Goal: Transaction & Acquisition: Purchase product/service

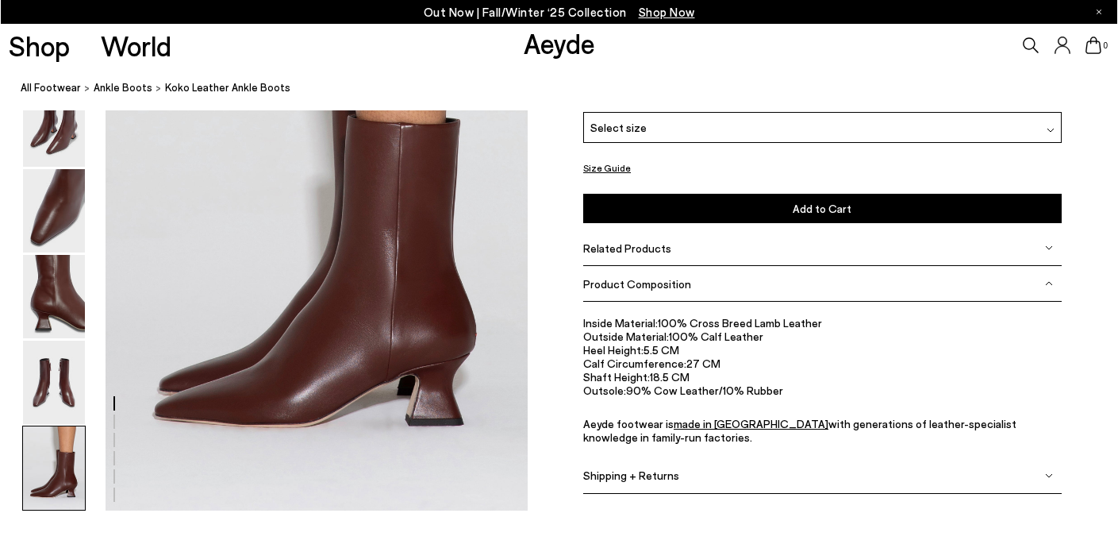
scroll to position [2993, 0]
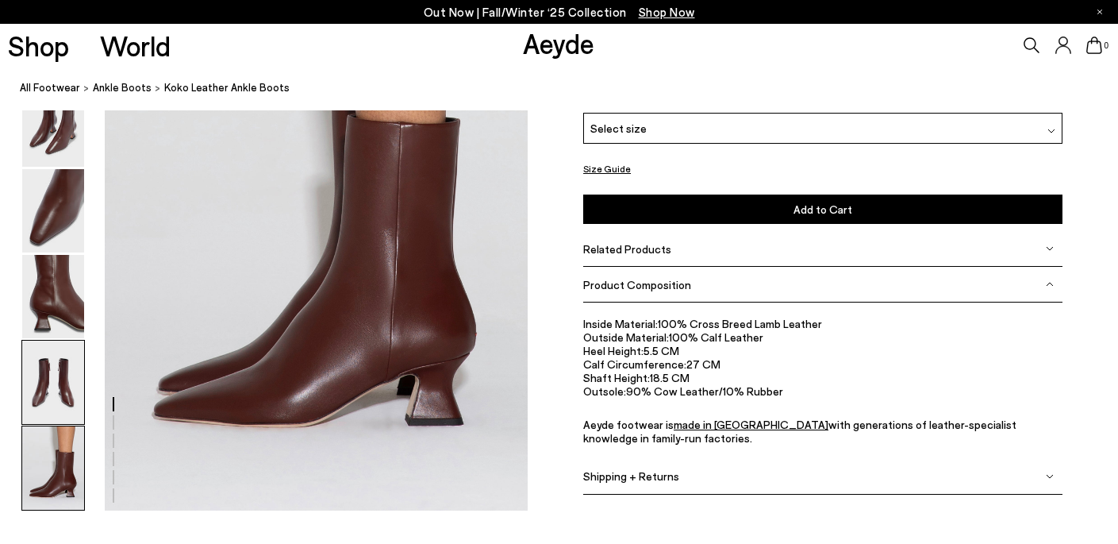
click at [52, 344] on img at bounding box center [53, 381] width 62 height 83
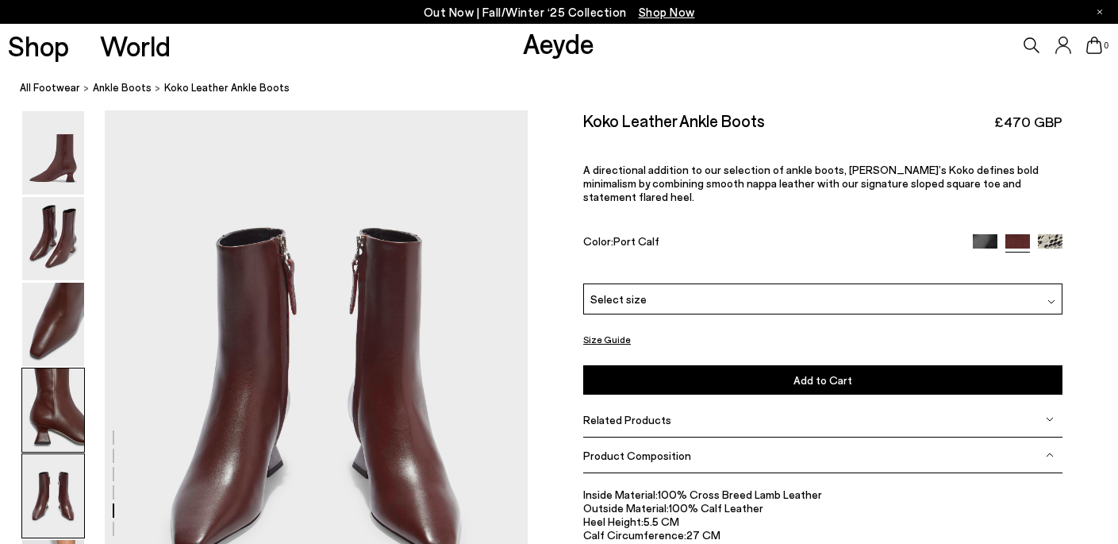
click at [49, 388] on img at bounding box center [53, 409] width 62 height 83
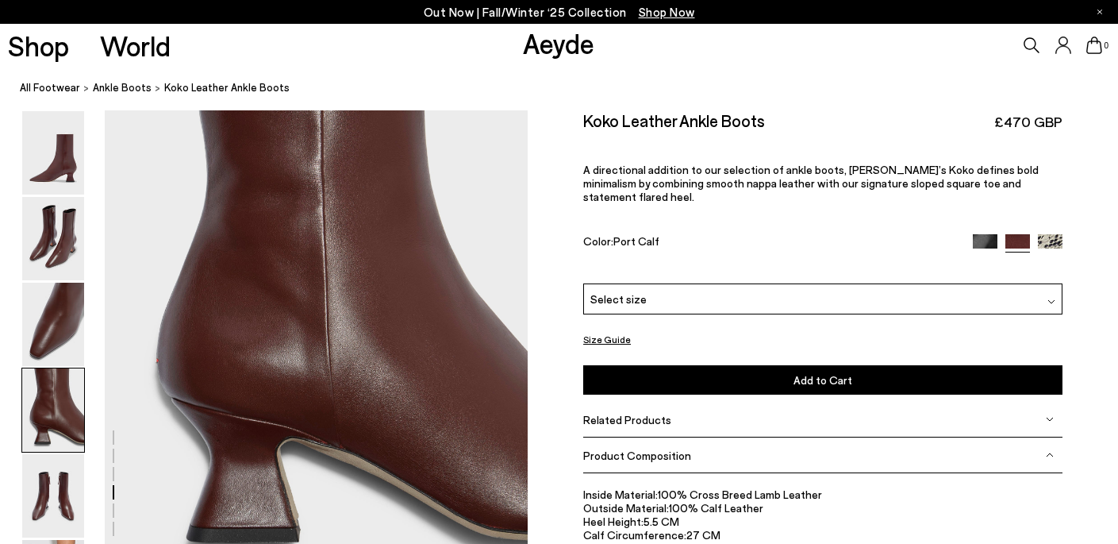
scroll to position [1699, 0]
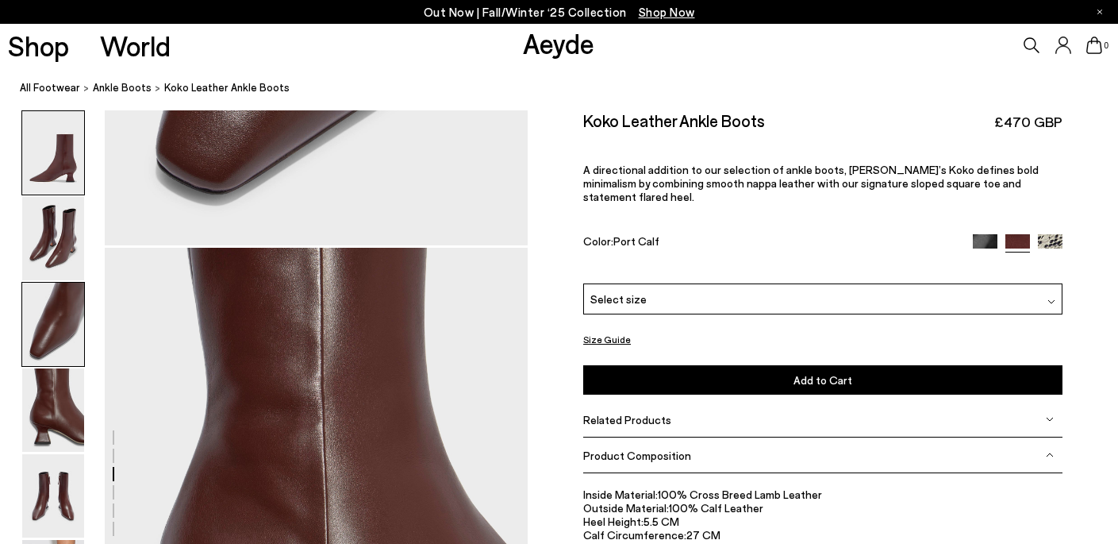
click at [59, 186] on img at bounding box center [53, 152] width 62 height 83
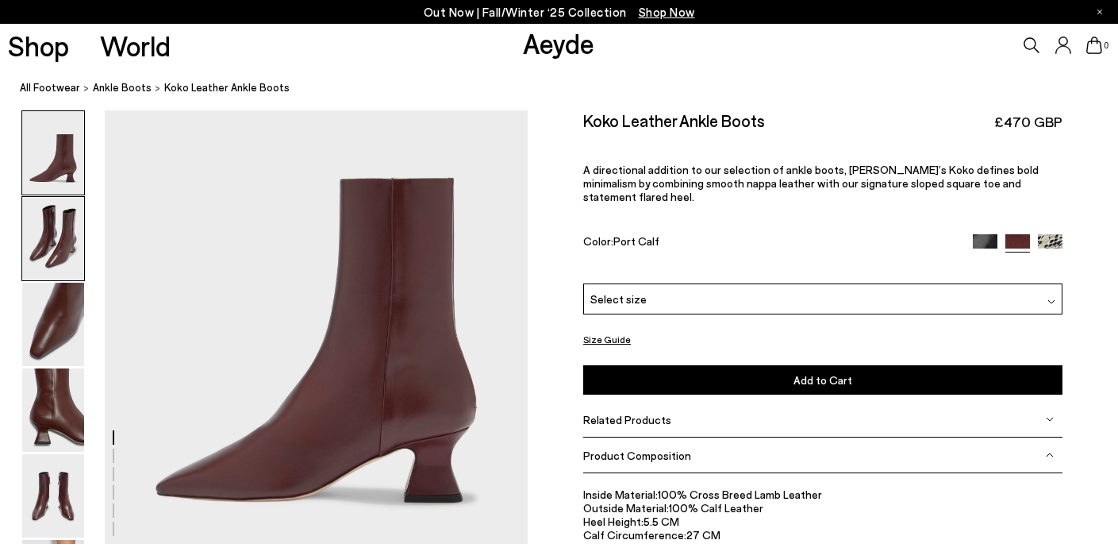
scroll to position [0, 0]
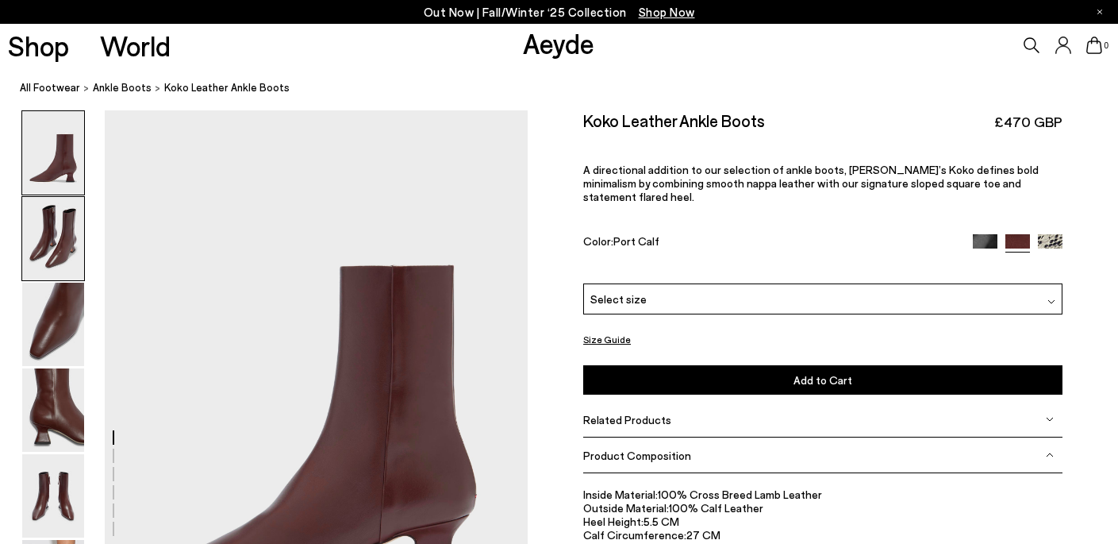
click at [49, 239] on img at bounding box center [53, 238] width 62 height 83
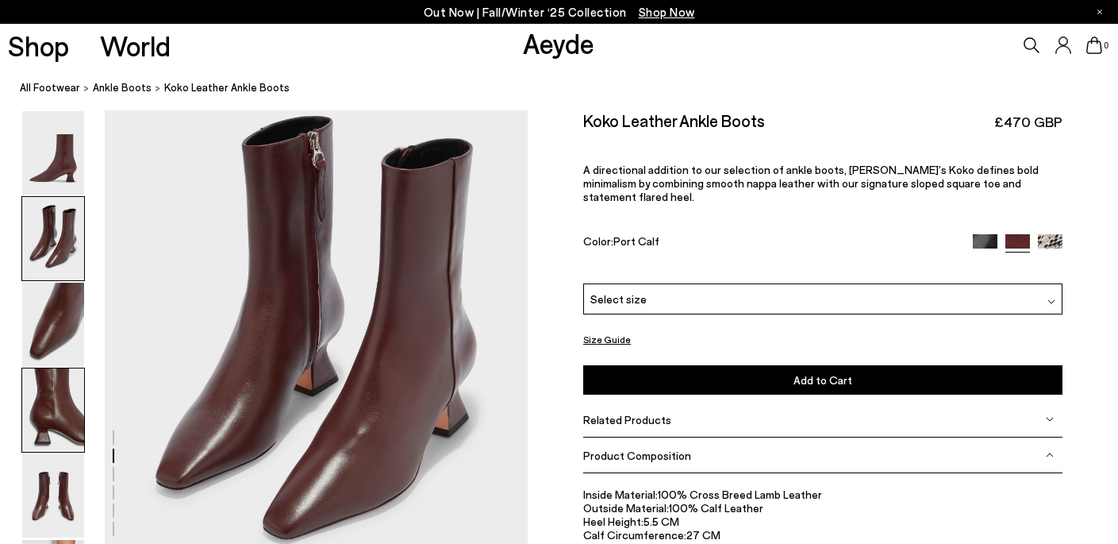
click at [62, 370] on img at bounding box center [53, 409] width 62 height 83
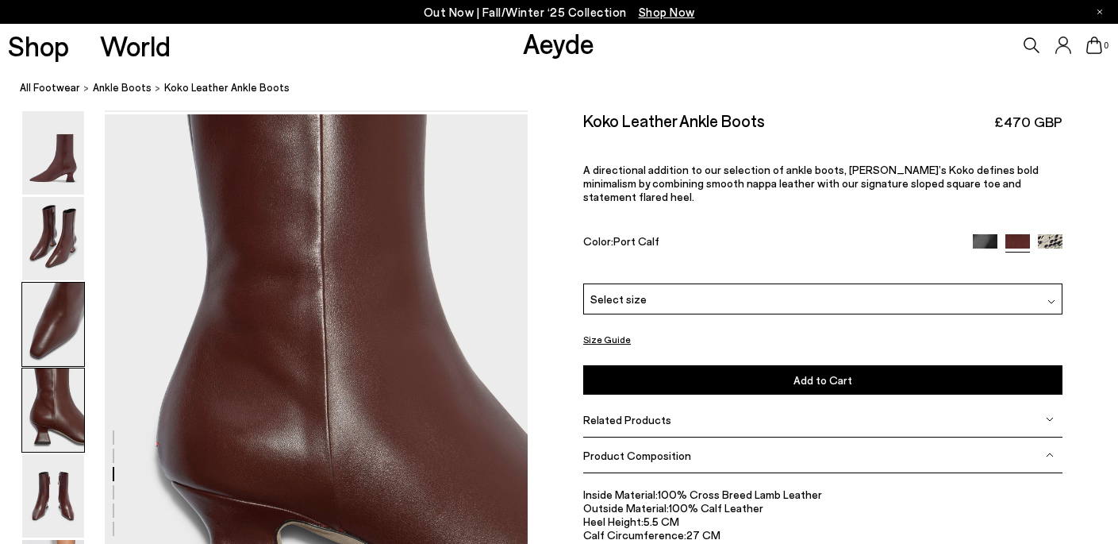
scroll to position [1699, 0]
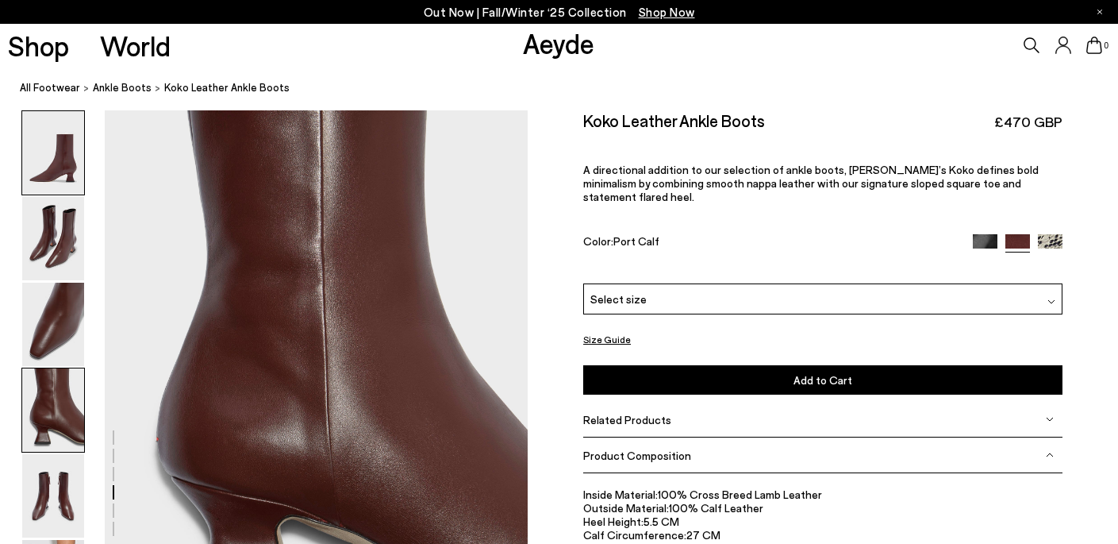
click at [64, 171] on img at bounding box center [53, 152] width 62 height 83
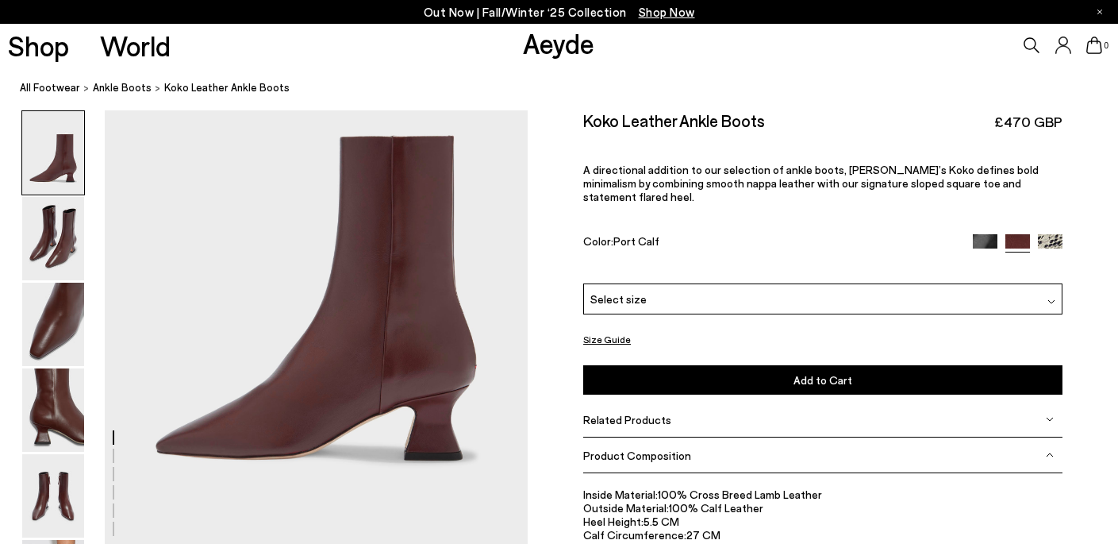
scroll to position [131, 0]
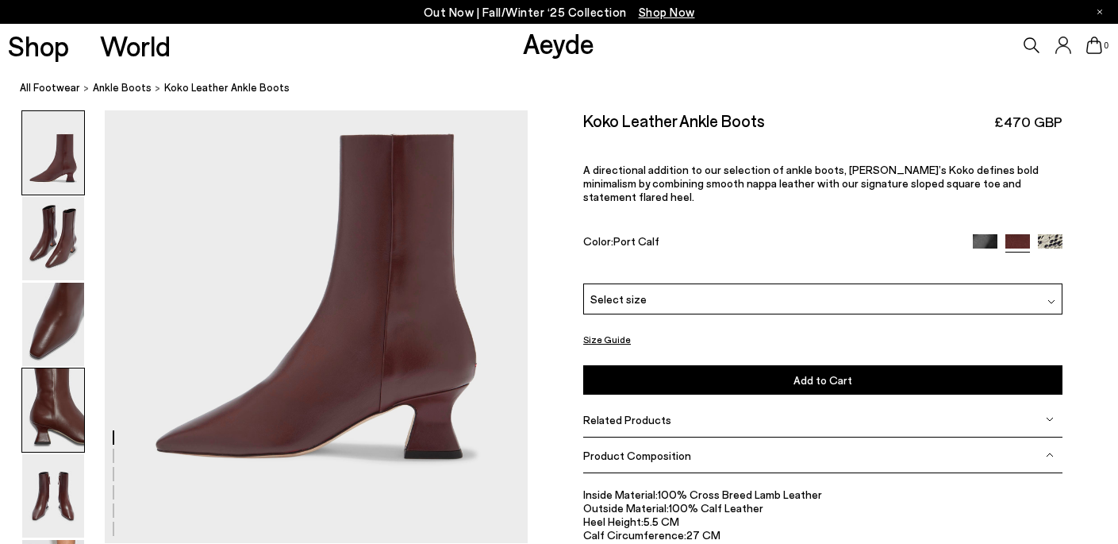
click at [58, 386] on img at bounding box center [53, 409] width 62 height 83
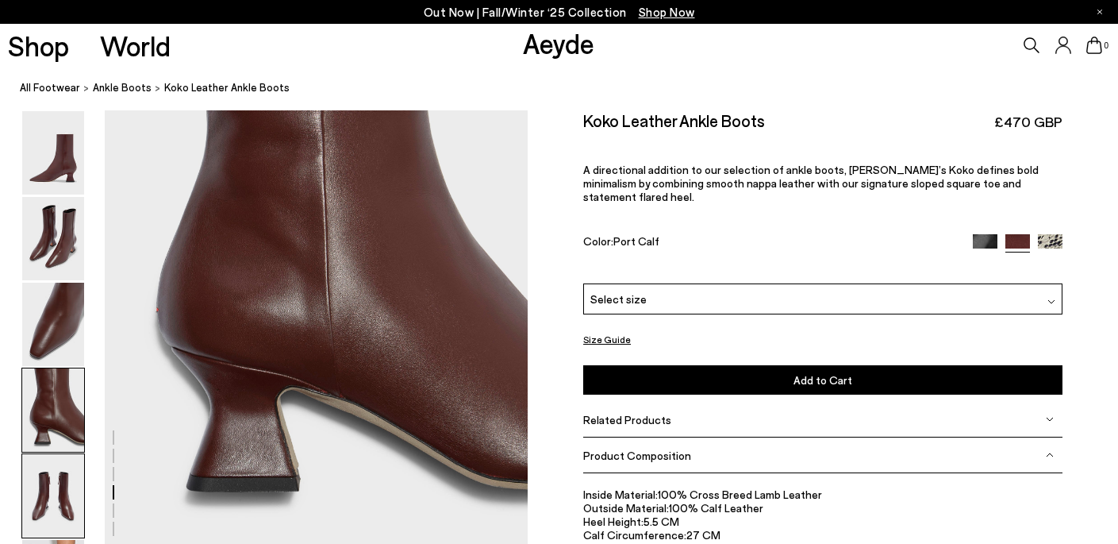
click at [44, 516] on img at bounding box center [53, 495] width 62 height 83
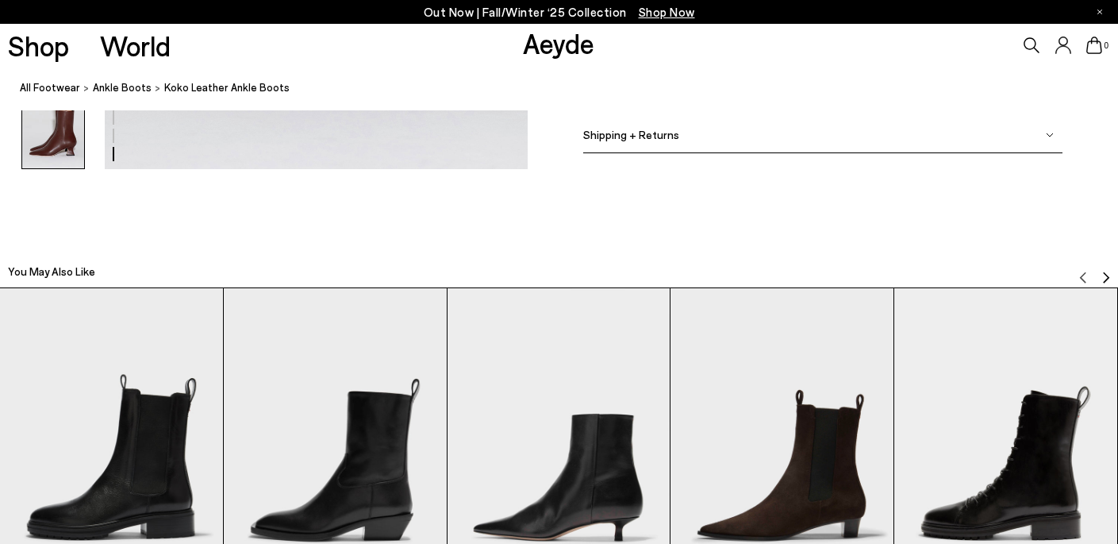
scroll to position [2931, 0]
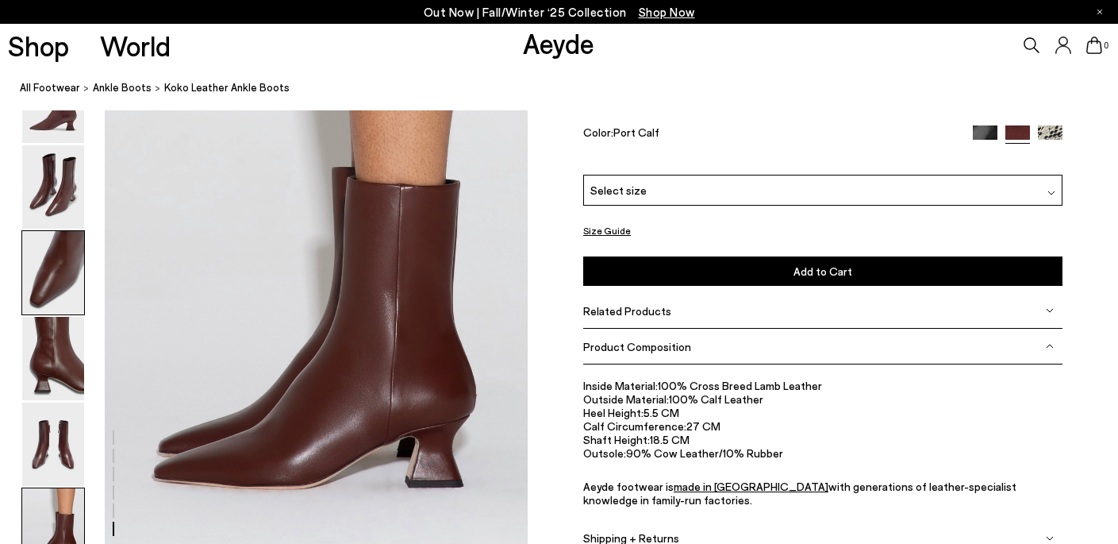
click at [62, 275] on img at bounding box center [53, 272] width 62 height 83
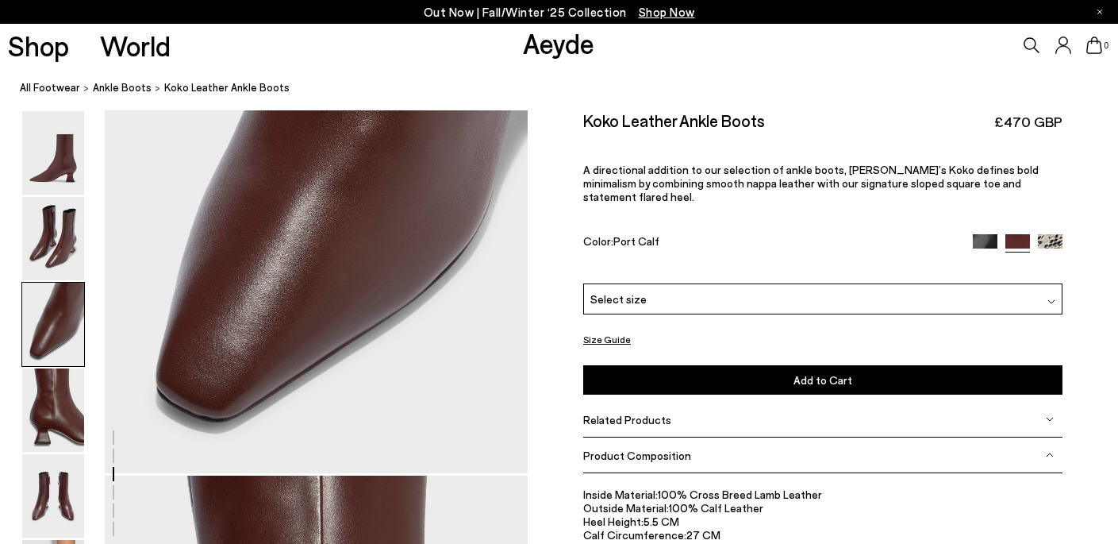
scroll to position [1336, 0]
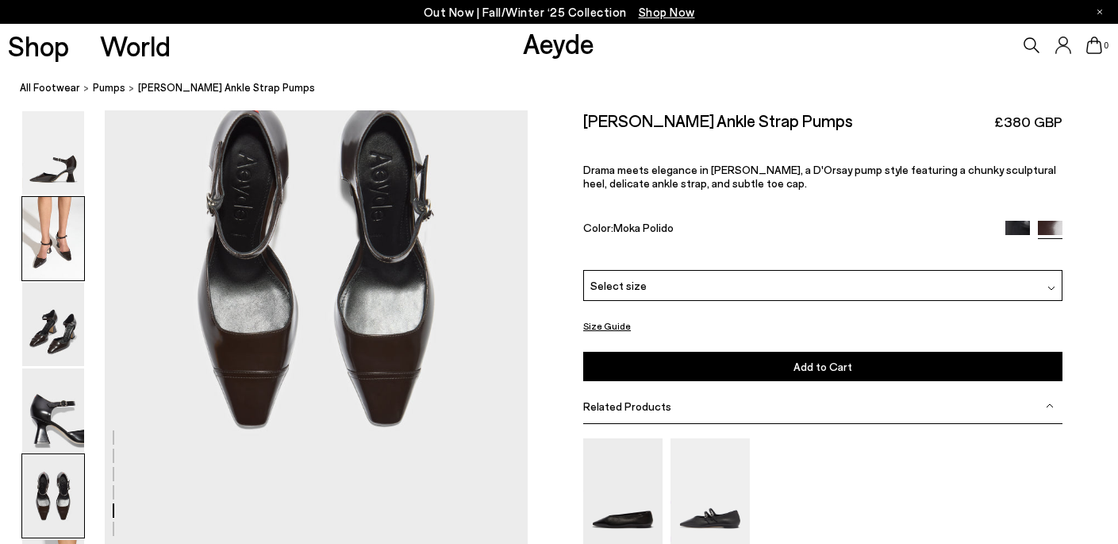
click at [53, 250] on img at bounding box center [53, 238] width 62 height 83
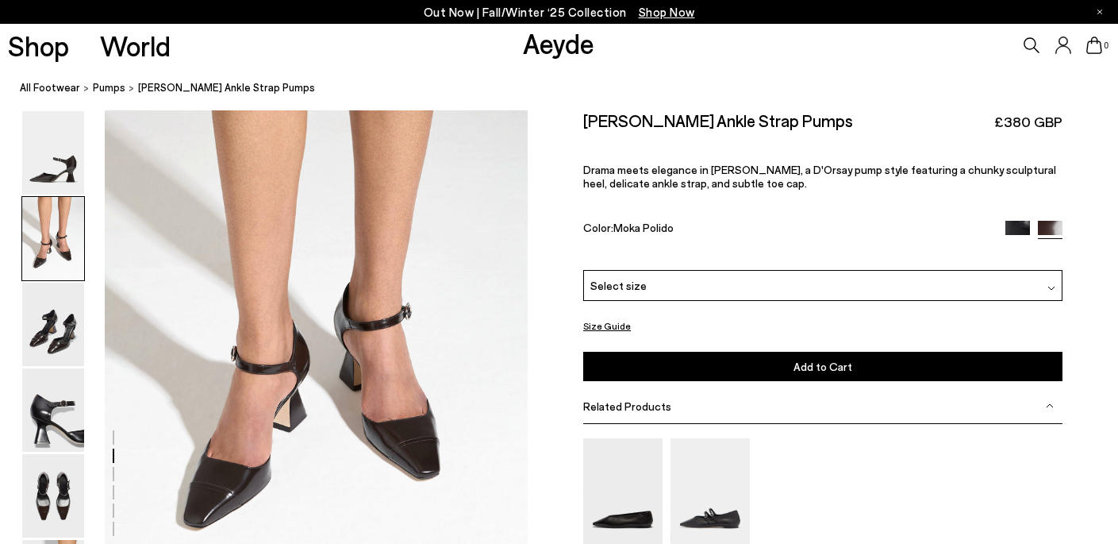
scroll to position [628, 0]
click at [52, 161] on img at bounding box center [53, 152] width 62 height 83
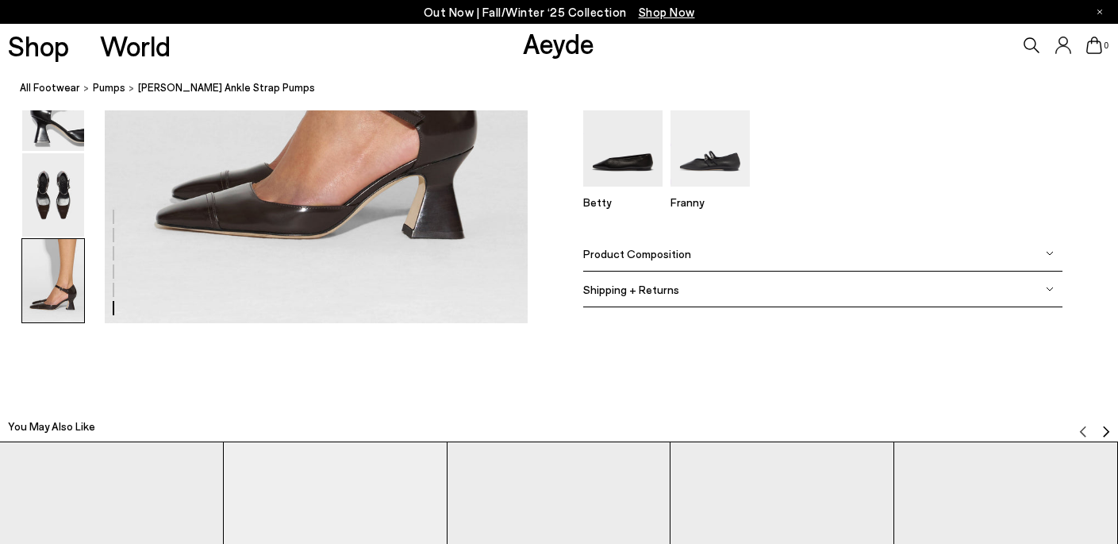
scroll to position [3179, 0]
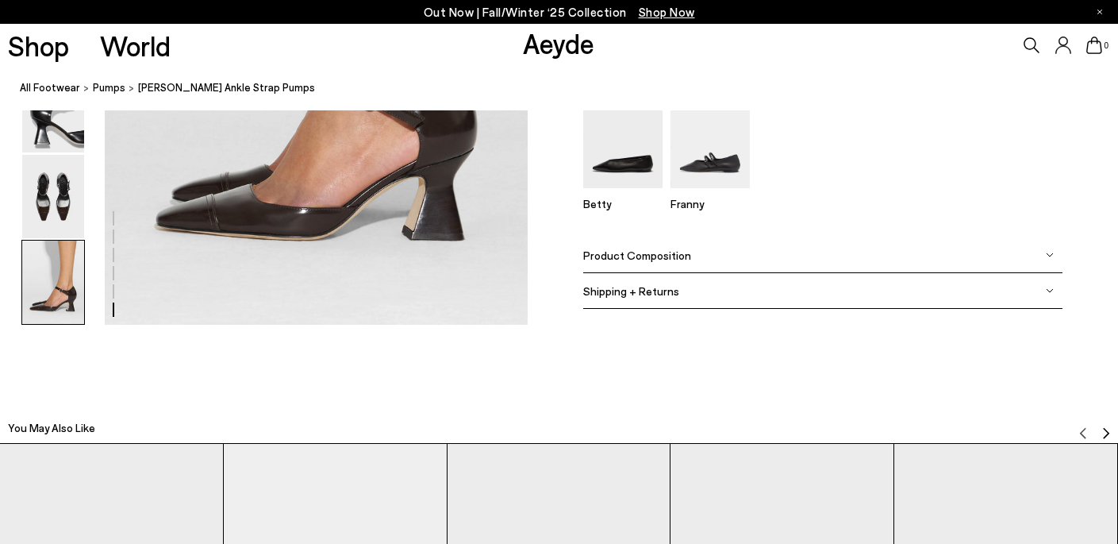
click at [696, 251] on div "Product Composition" at bounding box center [822, 255] width 479 height 36
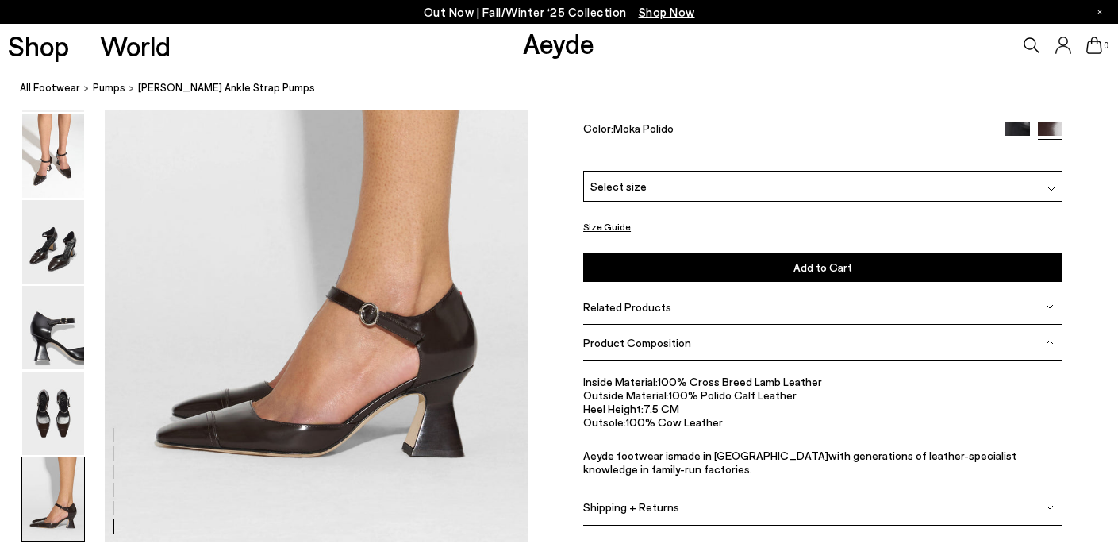
scroll to position [2961, 0]
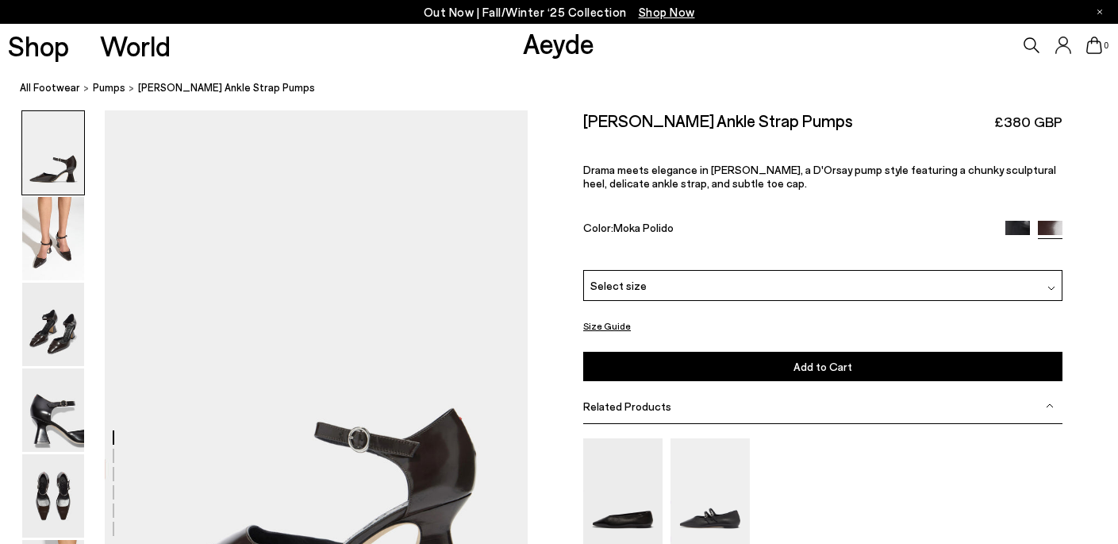
scroll to position [628, 0]
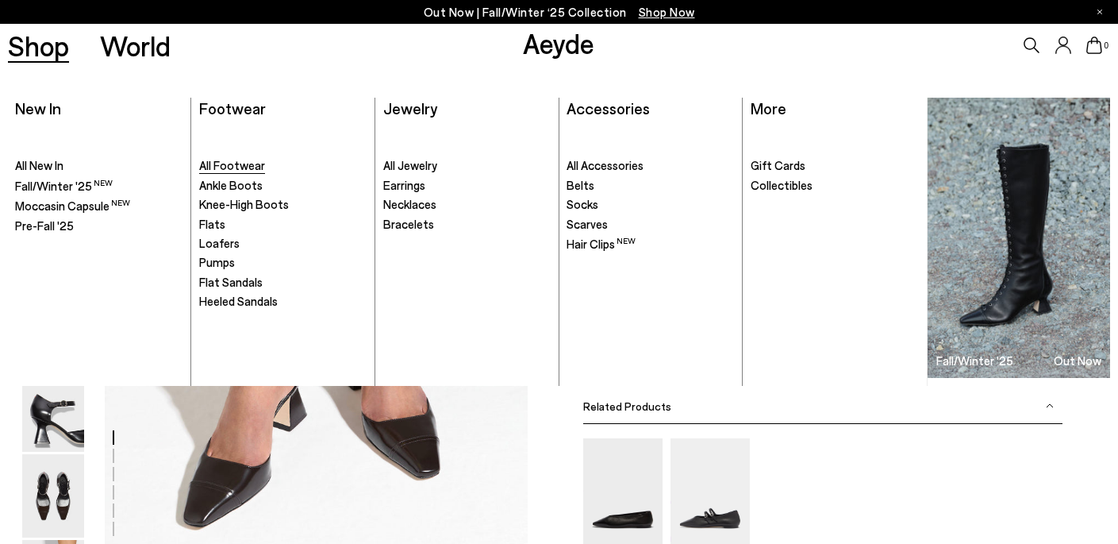
click at [217, 167] on span "All Footwear" at bounding box center [232, 165] width 66 height 14
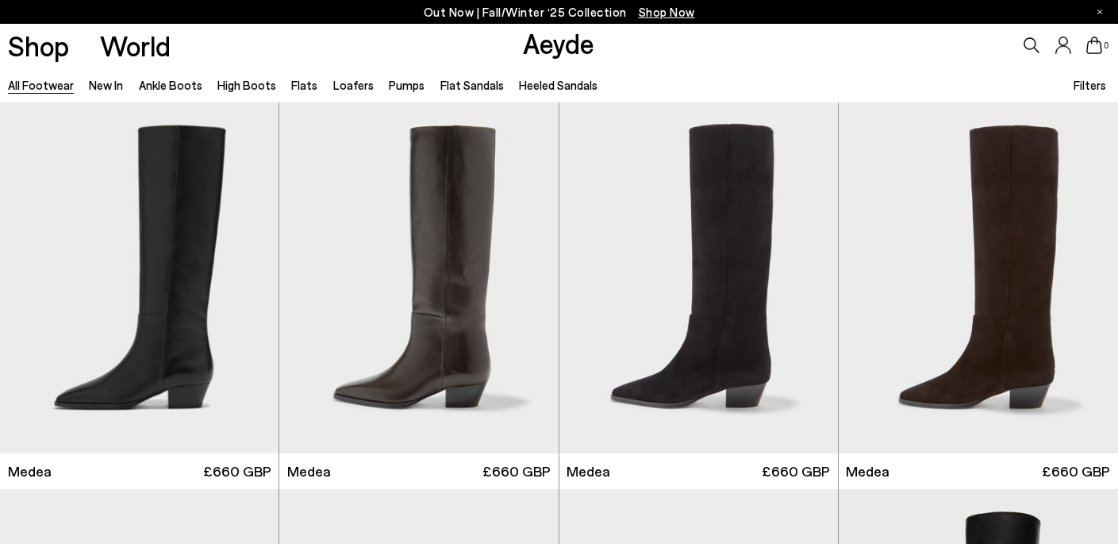
click at [1082, 76] on span "Filters" at bounding box center [1090, 85] width 33 height 18
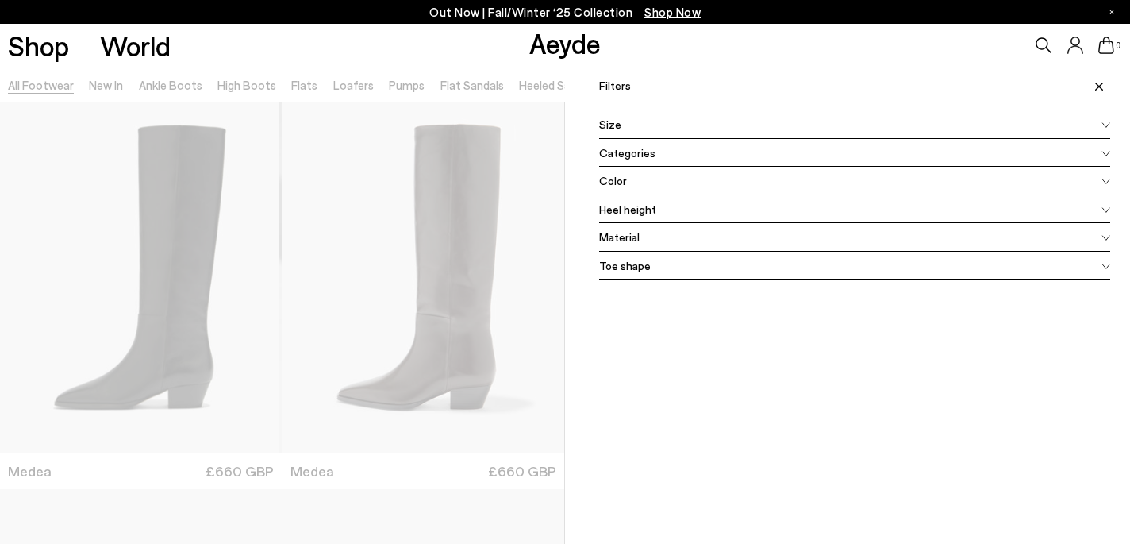
click at [722, 206] on div "Heel height" at bounding box center [854, 209] width 511 height 29
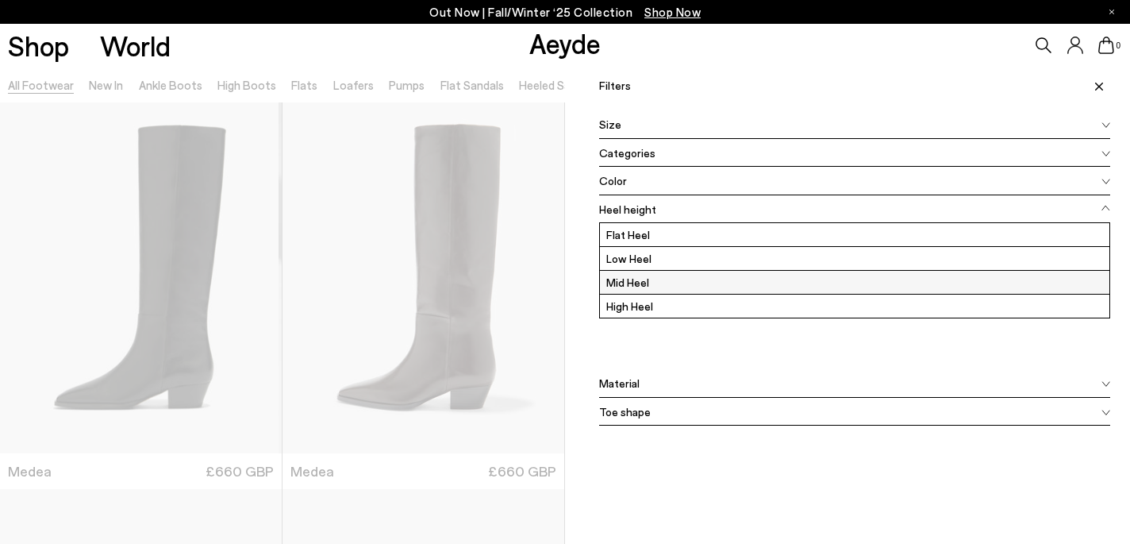
click at [651, 275] on label "Mid Heel" at bounding box center [854, 282] width 509 height 23
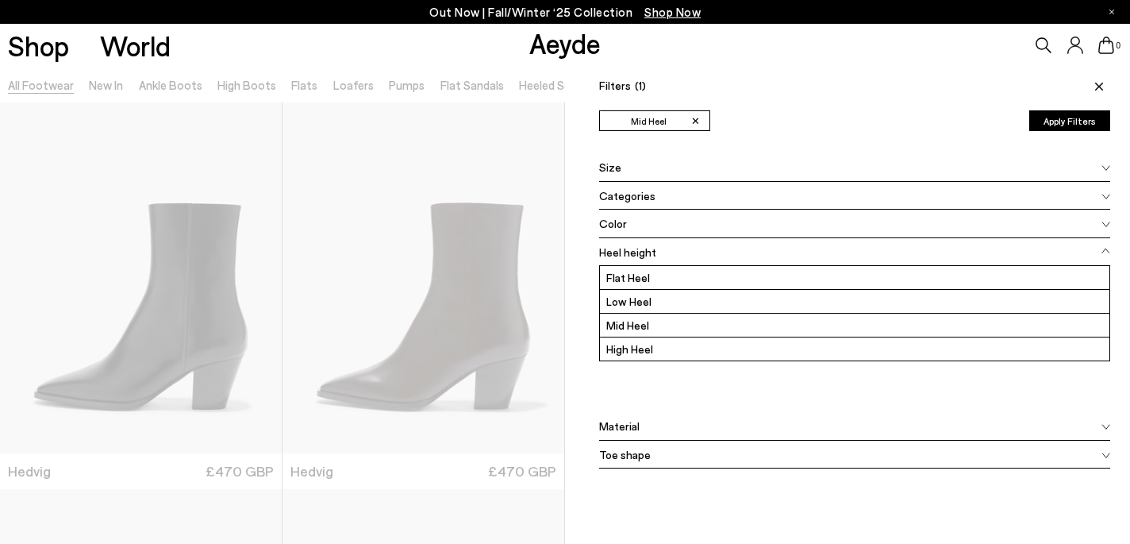
click at [739, 156] on div "Size" at bounding box center [854, 167] width 511 height 29
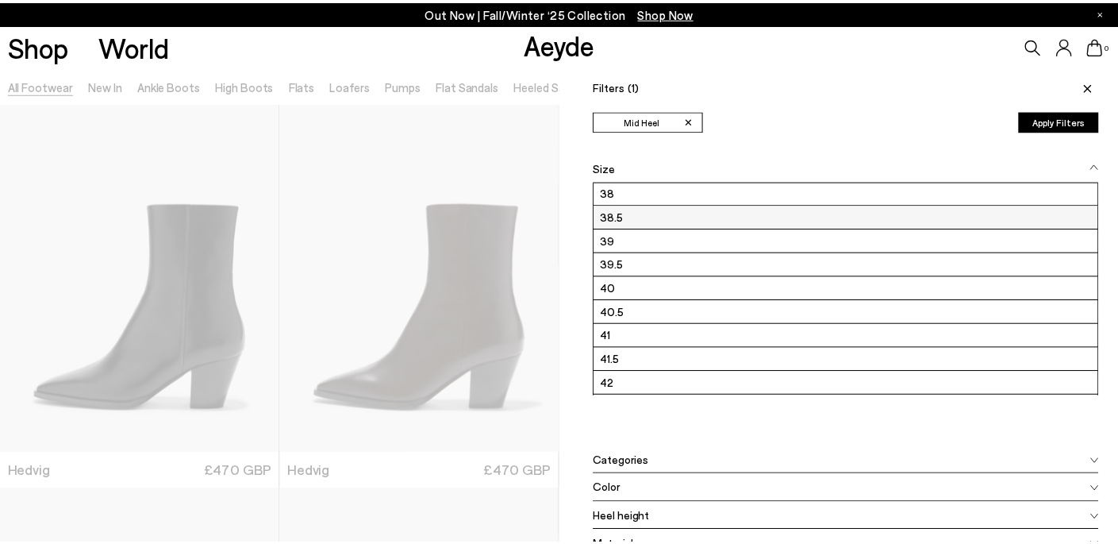
scroll to position [121, 0]
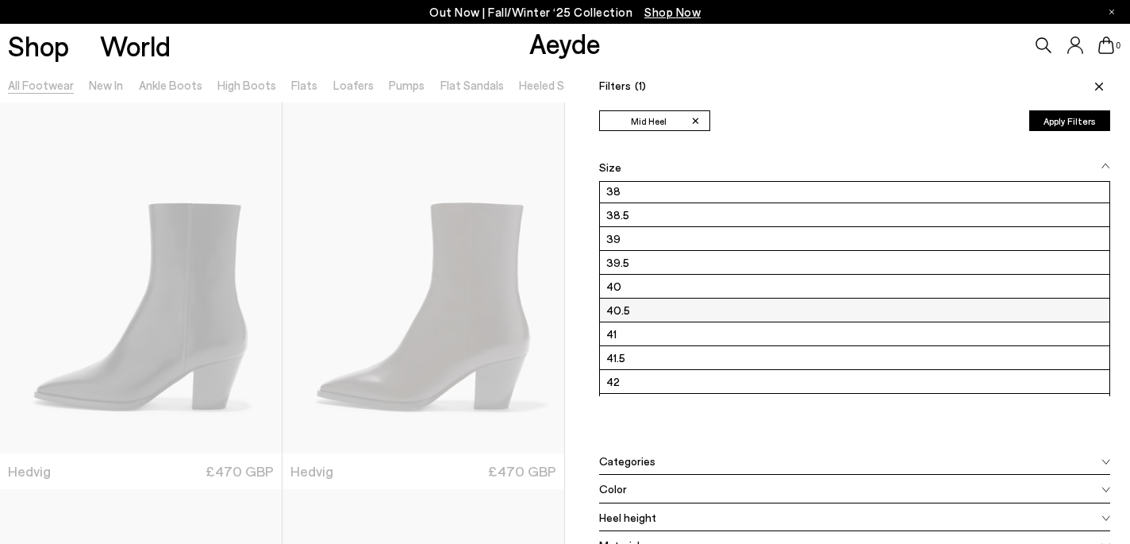
click at [641, 314] on label "40.5" at bounding box center [854, 309] width 509 height 23
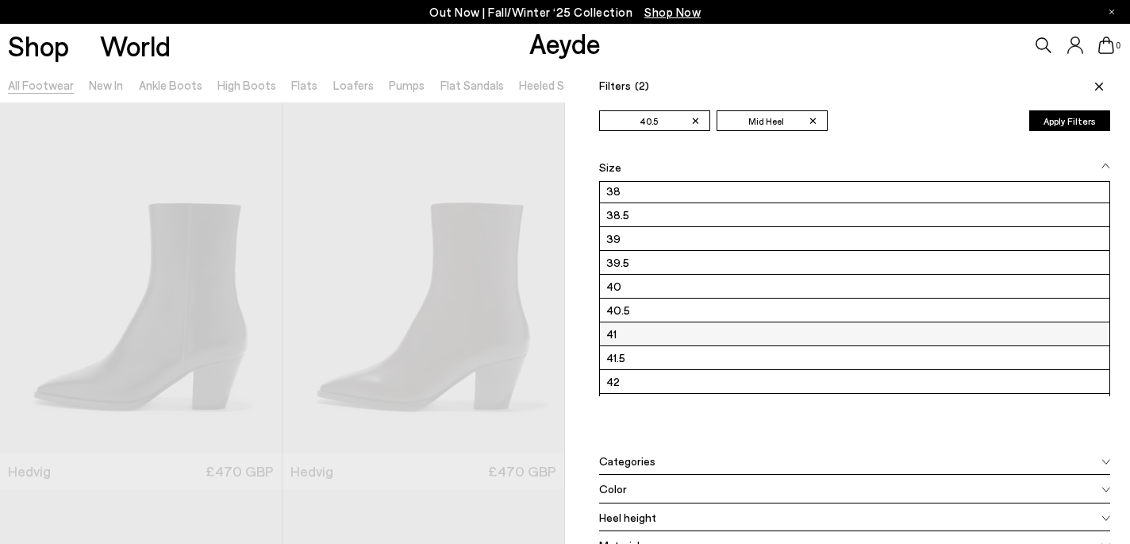
click at [640, 332] on label "41" at bounding box center [854, 333] width 509 height 23
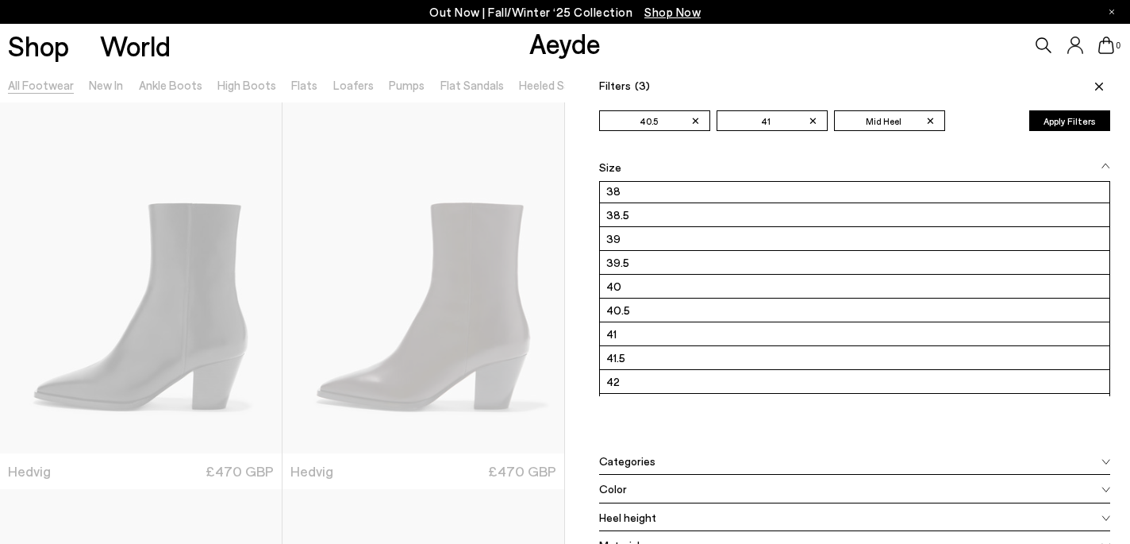
click at [655, 436] on div "Size 35 36 36.5 37 37.5 38 38.5" at bounding box center [854, 300] width 511 height 294
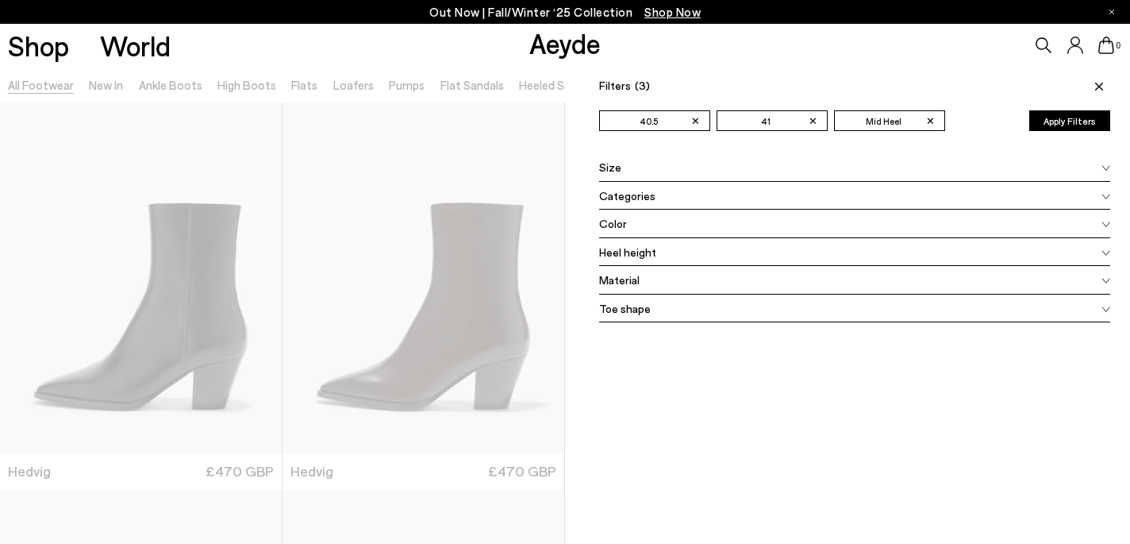
click at [664, 309] on div "Toe shape" at bounding box center [854, 308] width 511 height 29
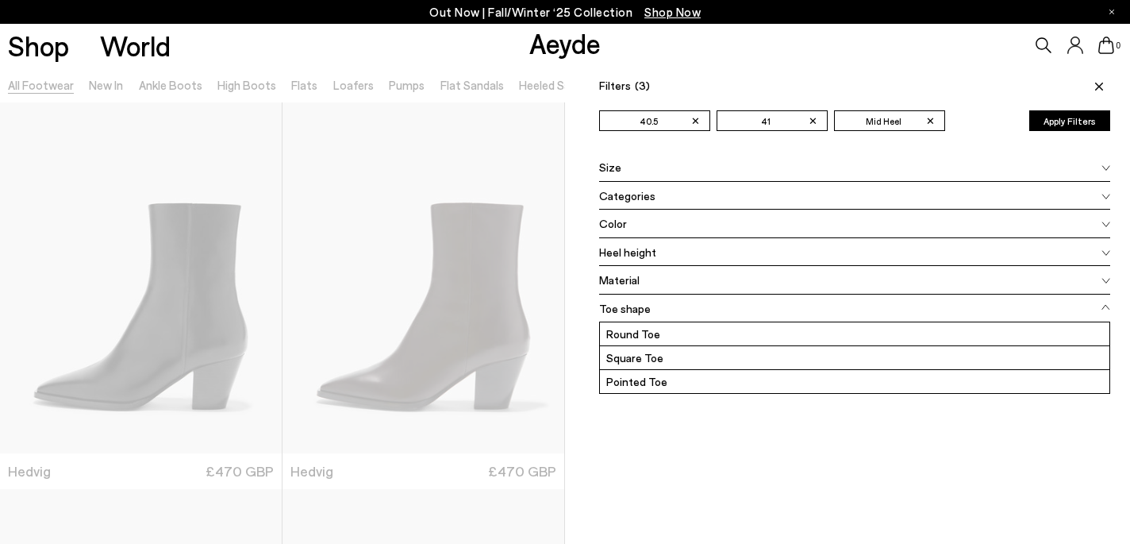
click at [680, 424] on div "Toe shape Round Toe Square Toe Pointed Toe" at bounding box center [854, 369] width 511 height 151
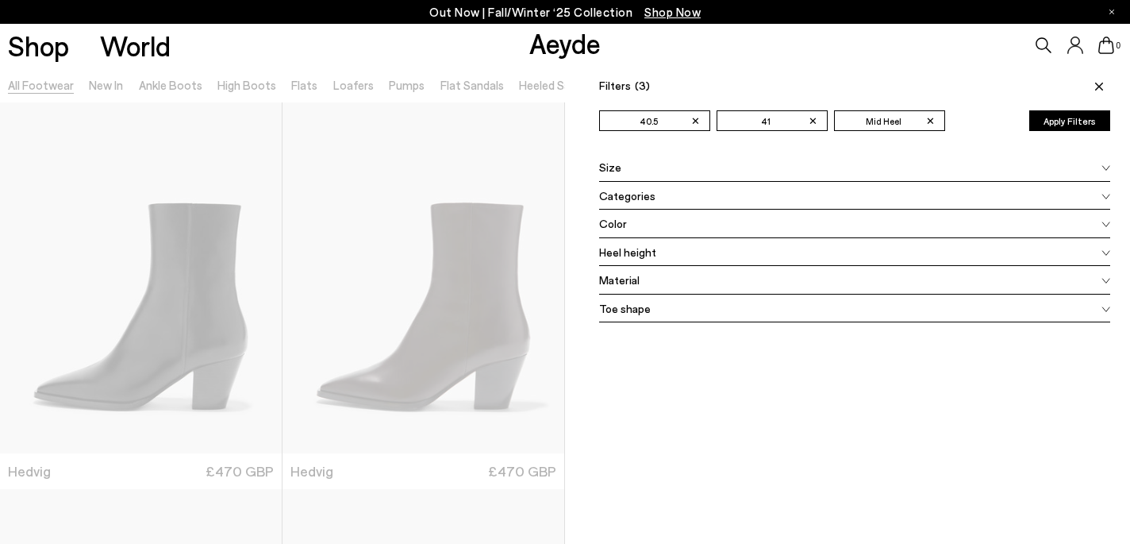
click at [684, 194] on div "Categories" at bounding box center [854, 196] width 511 height 29
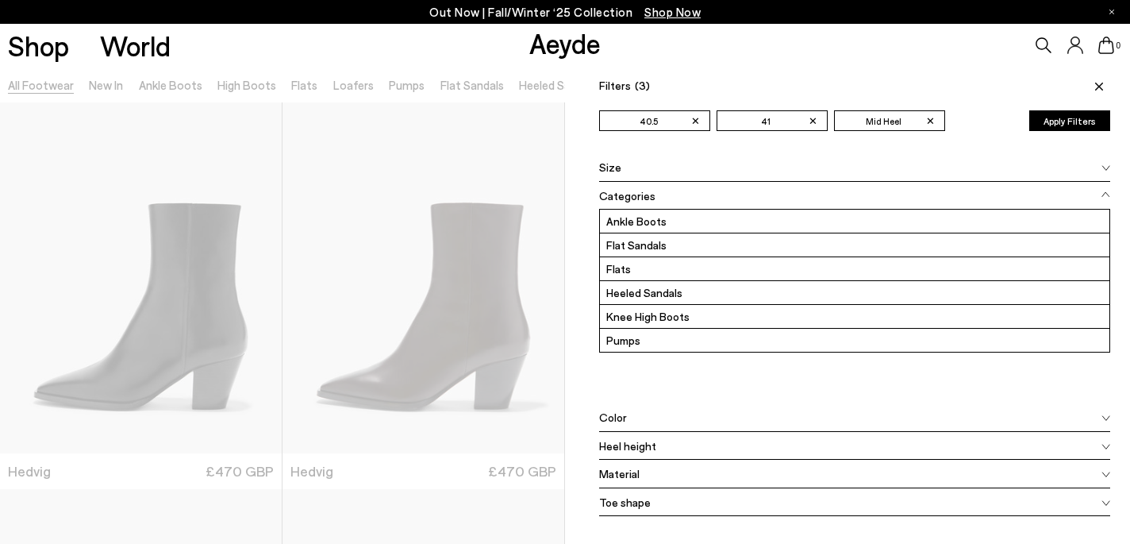
click at [684, 194] on div "Categories" at bounding box center [854, 196] width 511 height 29
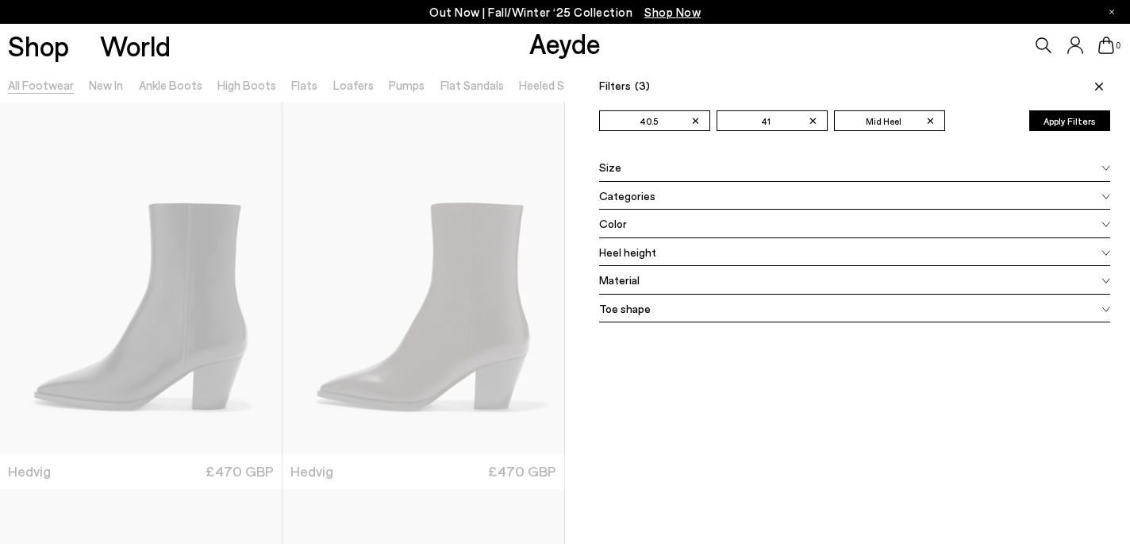
click at [683, 157] on div "Size" at bounding box center [854, 167] width 511 height 29
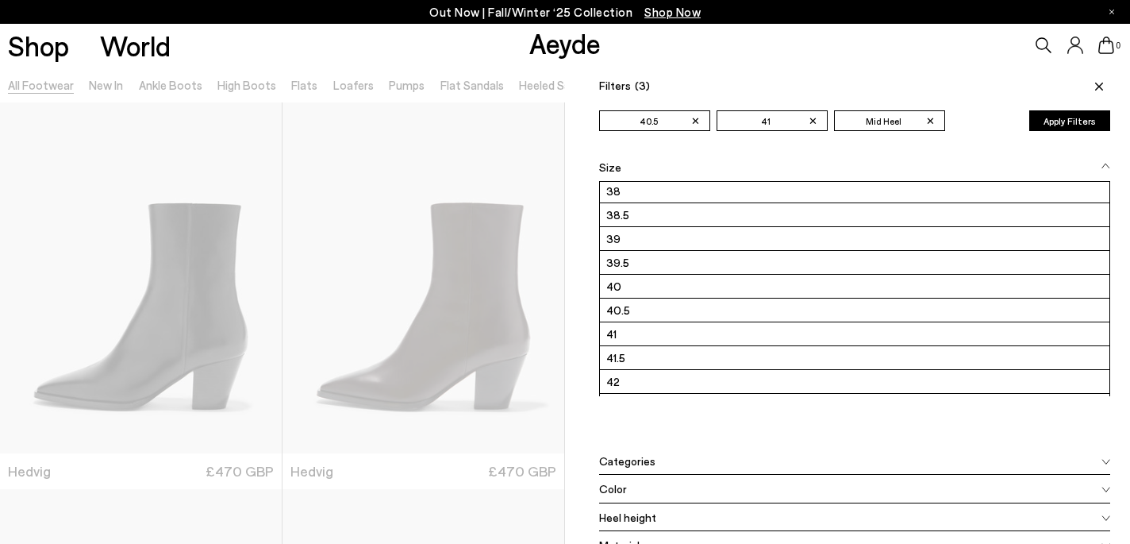
click at [617, 431] on div "Size 35 36 36.5 37 37.5 38 38.5" at bounding box center [854, 300] width 511 height 294
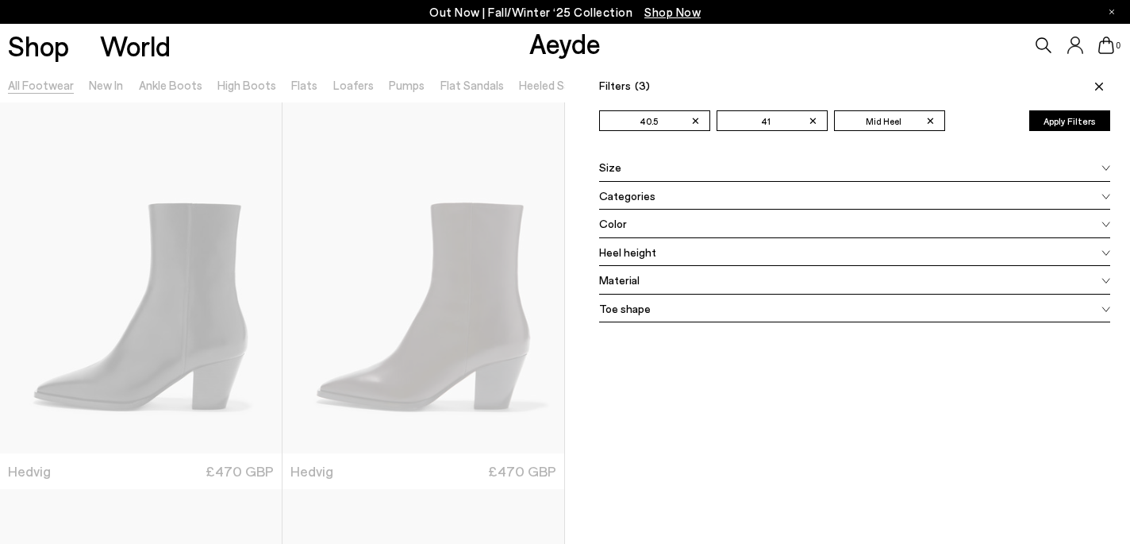
click at [1063, 121] on button "Apply Filters" at bounding box center [1069, 120] width 81 height 21
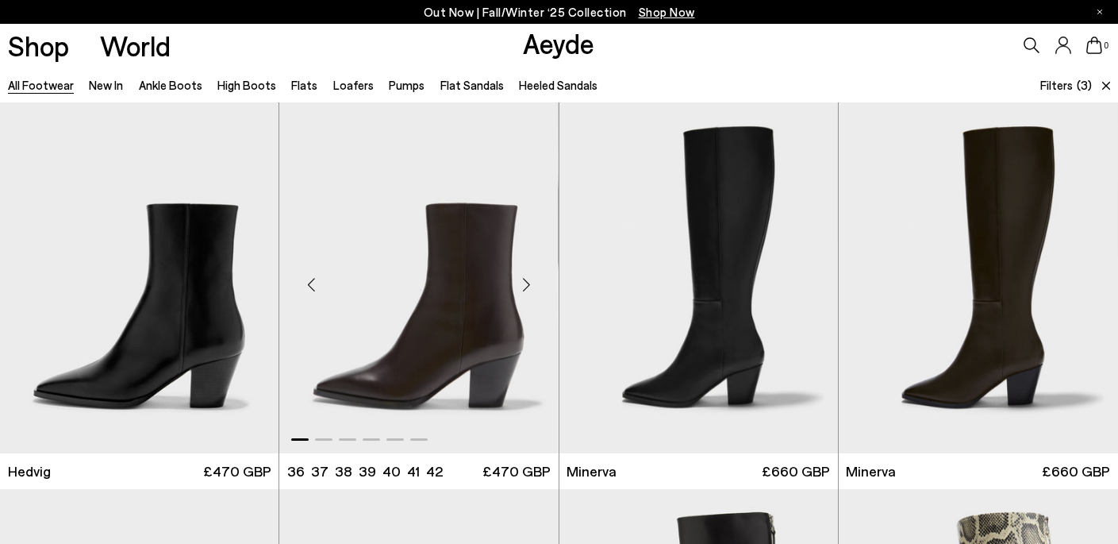
click at [529, 287] on div "Next slide" at bounding box center [527, 284] width 48 height 48
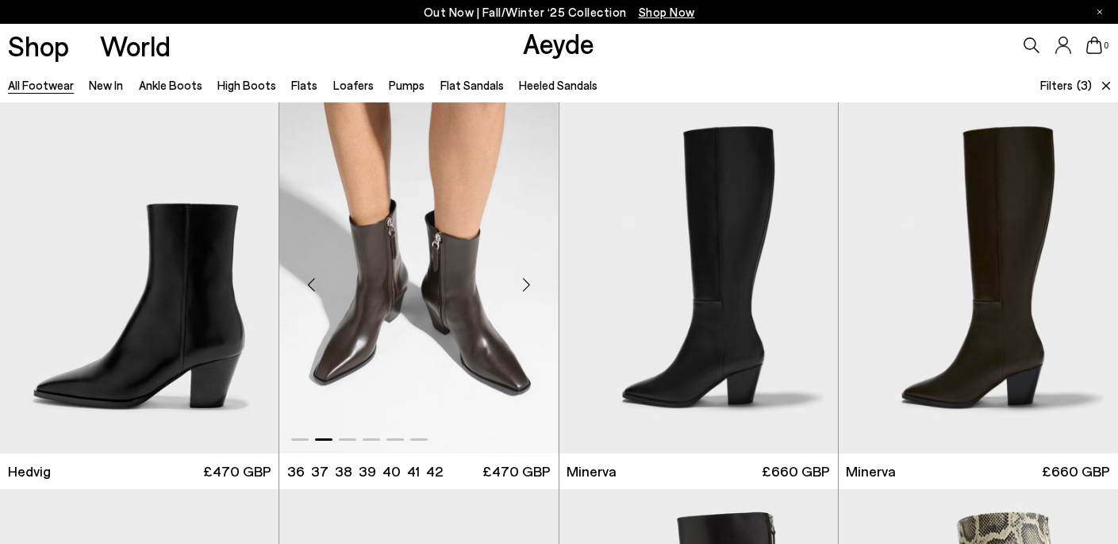
click at [529, 287] on div "Next slide" at bounding box center [527, 284] width 48 height 48
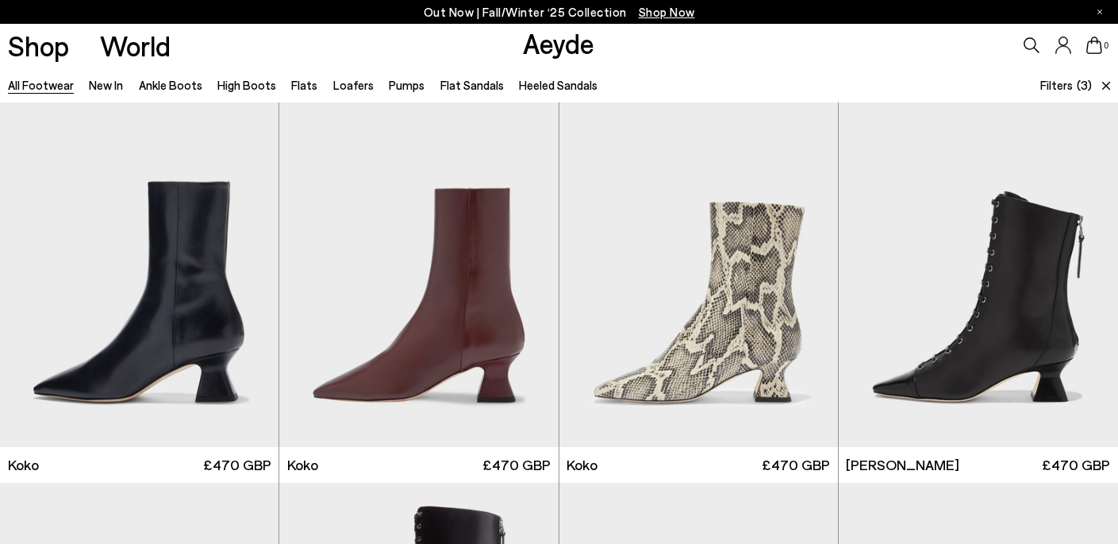
scroll to position [780, 0]
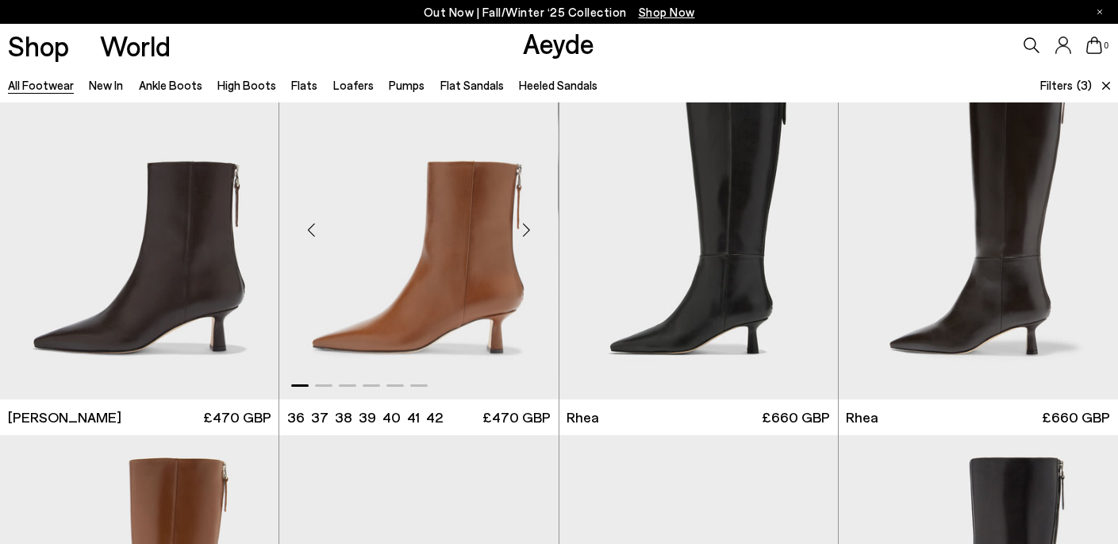
scroll to position [1601, 0]
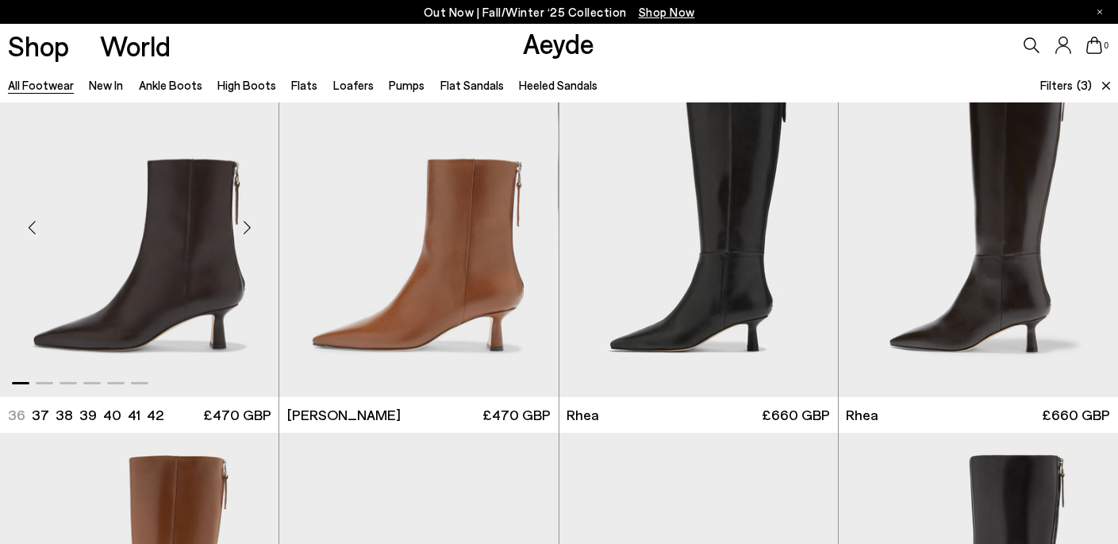
click at [249, 236] on div "Next slide" at bounding box center [247, 228] width 48 height 48
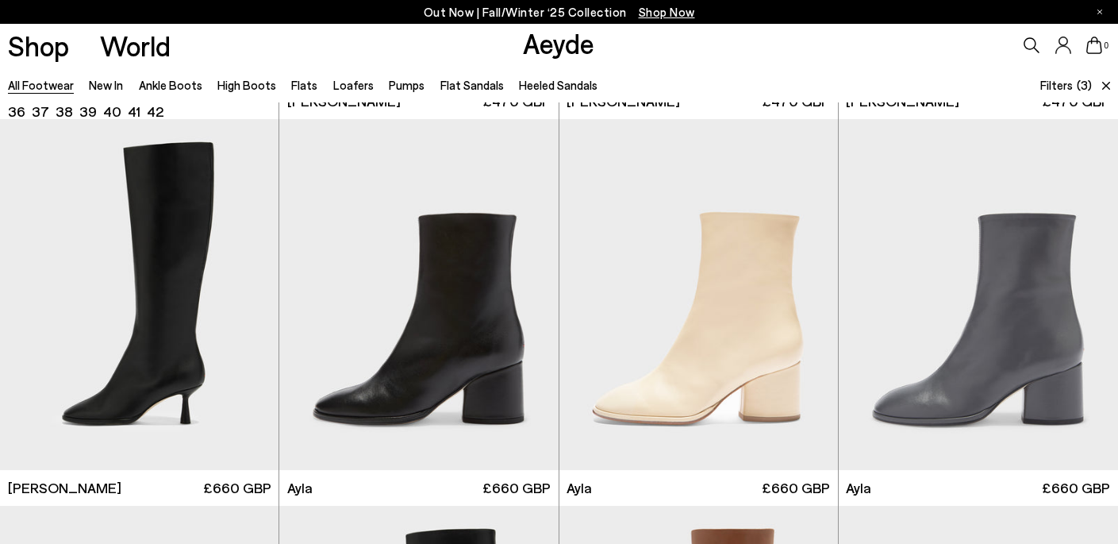
scroll to position [2692, 0]
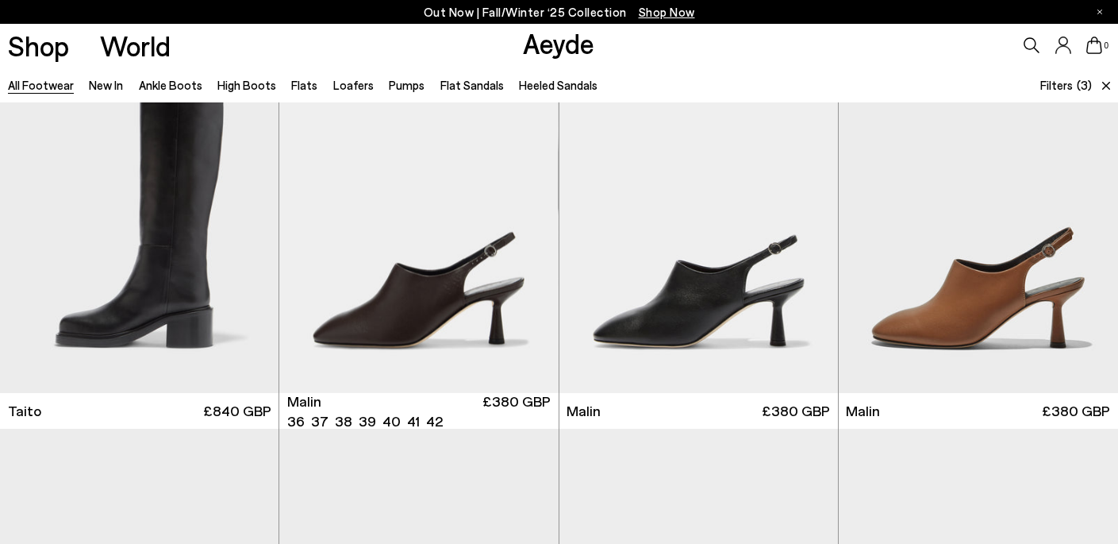
scroll to position [3538, 0]
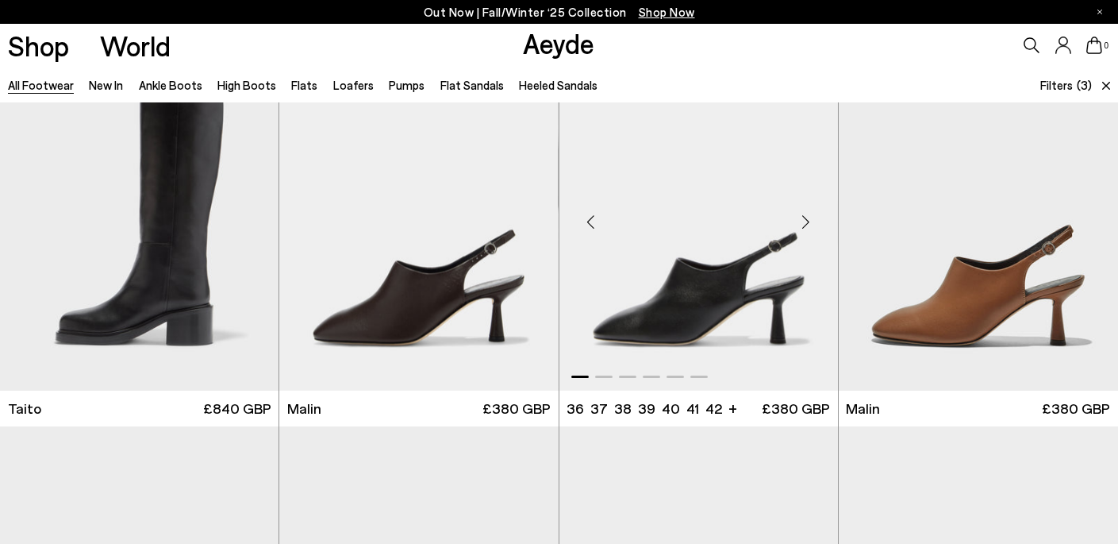
click at [794, 221] on div "Next slide" at bounding box center [806, 222] width 48 height 48
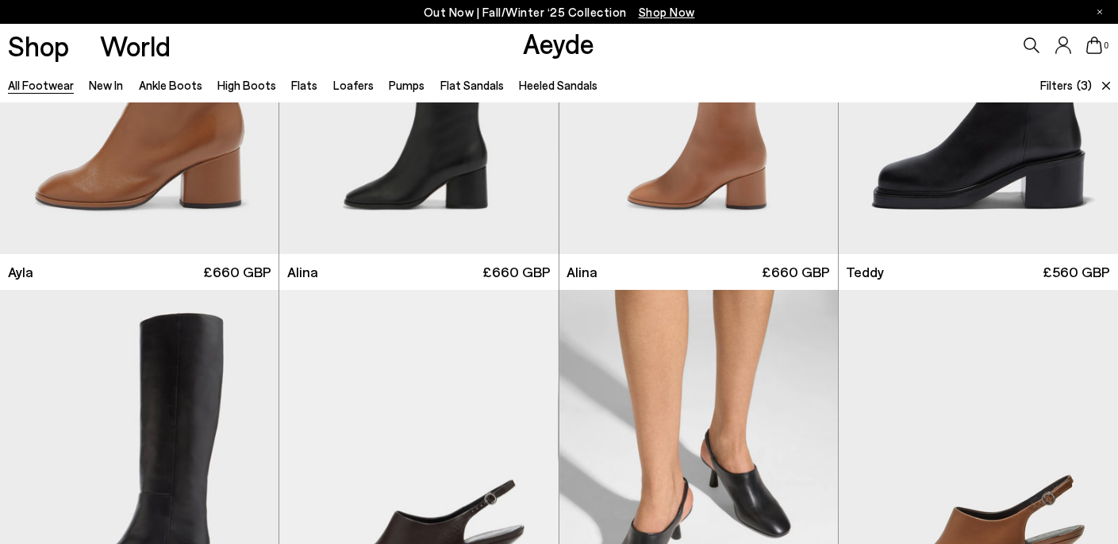
scroll to position [3116, 0]
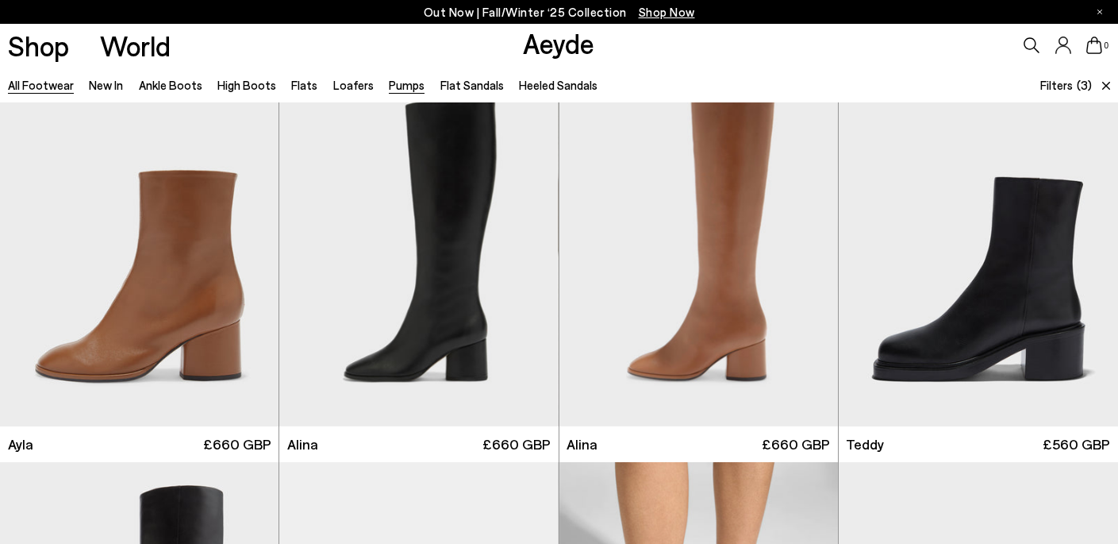
click at [398, 90] on link "Pumps" at bounding box center [407, 85] width 36 height 14
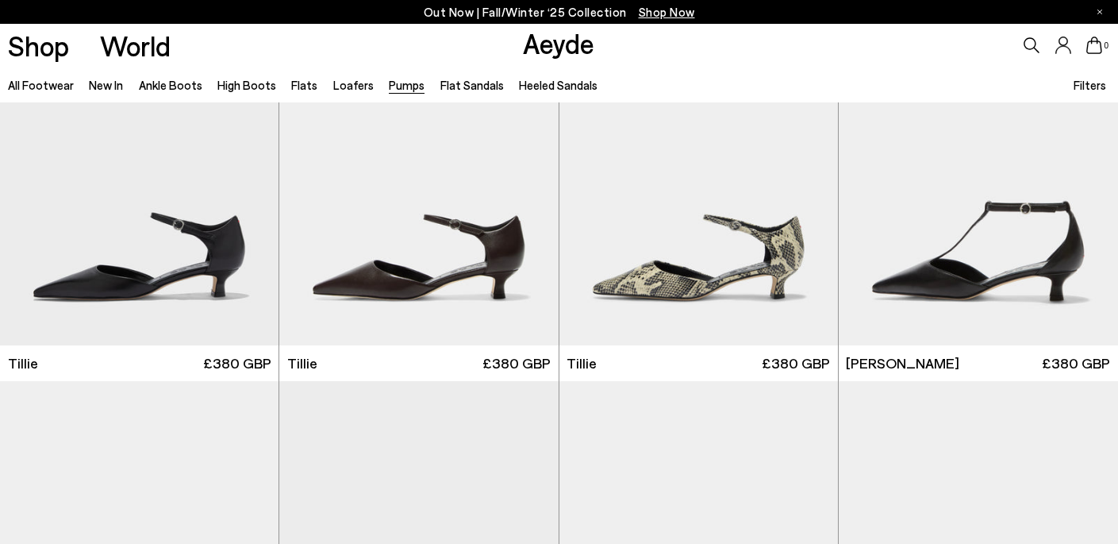
scroll to position [496, 0]
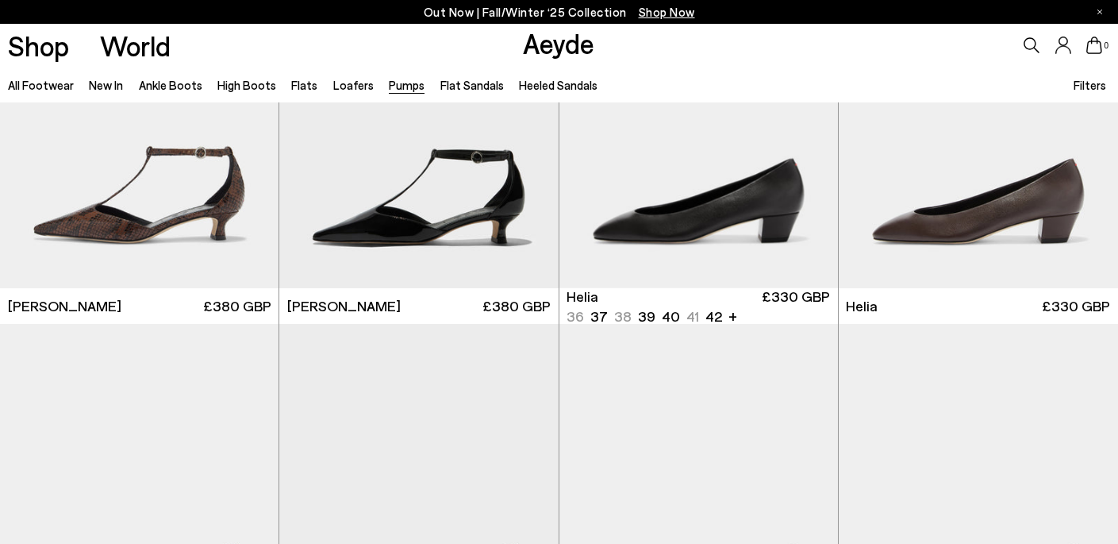
scroll to position [938, 0]
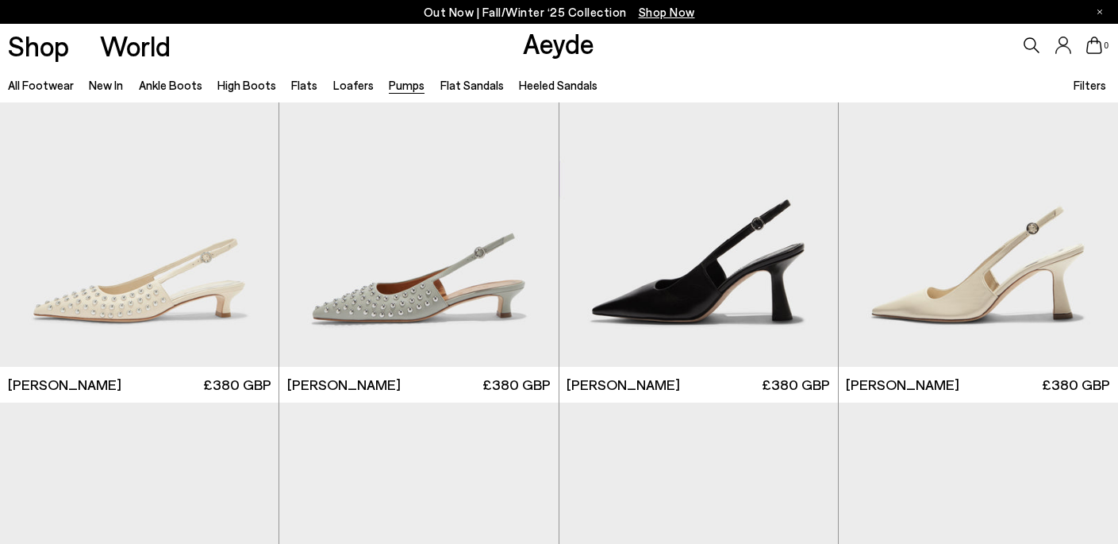
scroll to position [5495, 0]
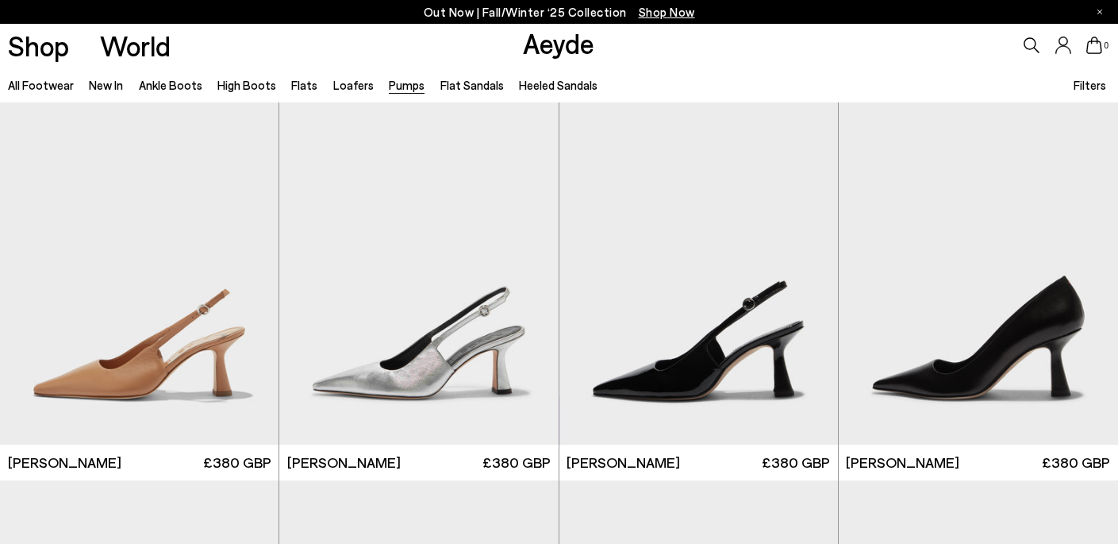
scroll to position [5805, 0]
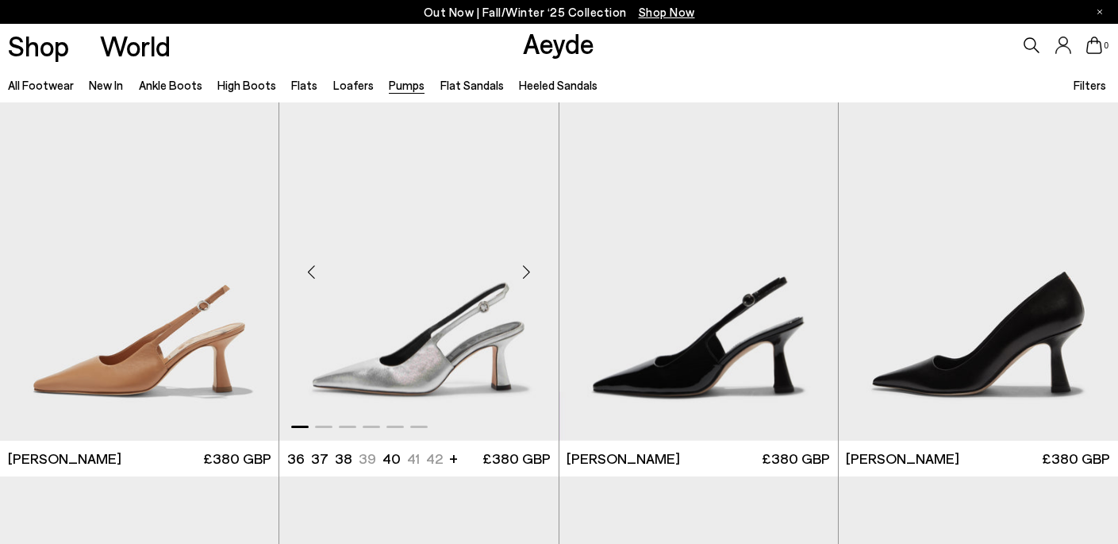
click at [533, 276] on div "Next slide" at bounding box center [527, 272] width 48 height 48
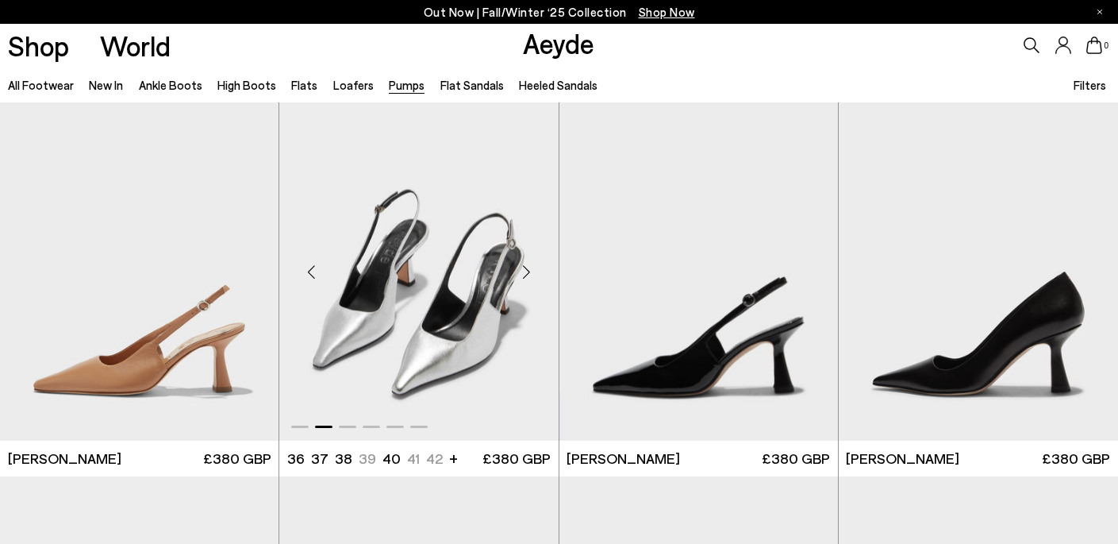
click at [533, 276] on div "Next slide" at bounding box center [527, 272] width 48 height 48
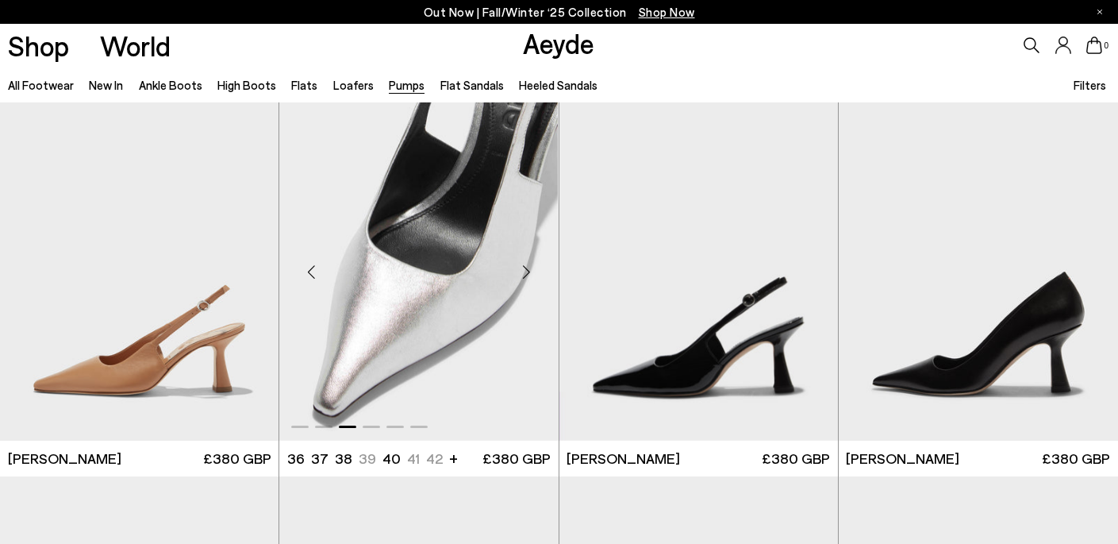
click at [532, 275] on div "Next slide" at bounding box center [527, 272] width 48 height 48
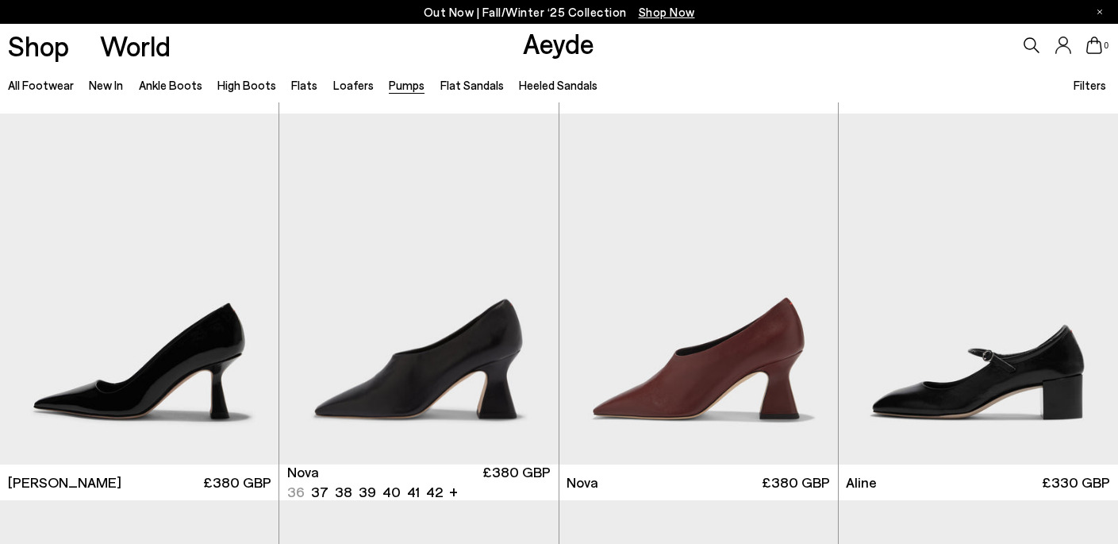
scroll to position [6174, 0]
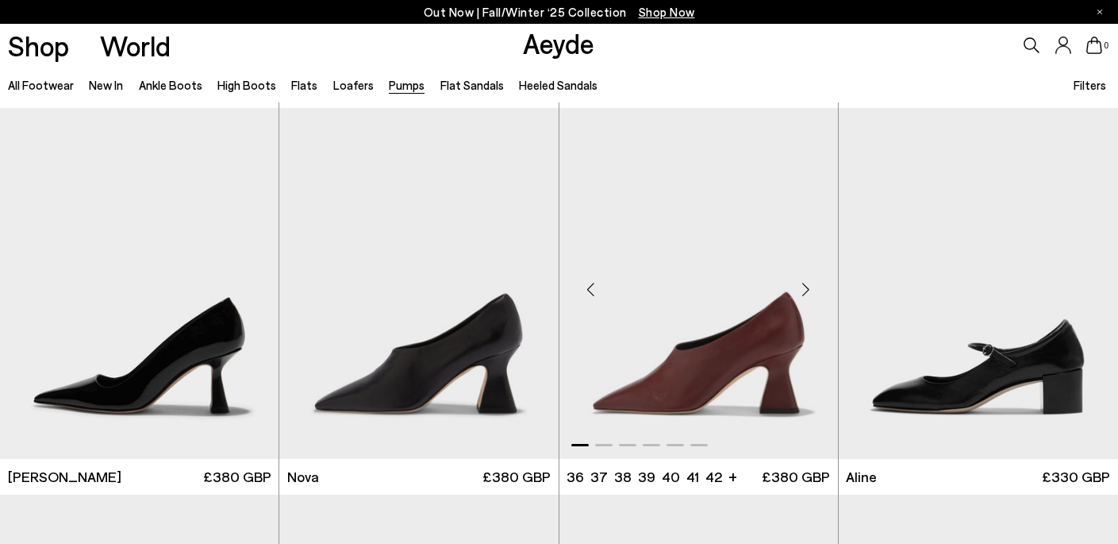
click at [796, 283] on div "Next slide" at bounding box center [806, 290] width 48 height 48
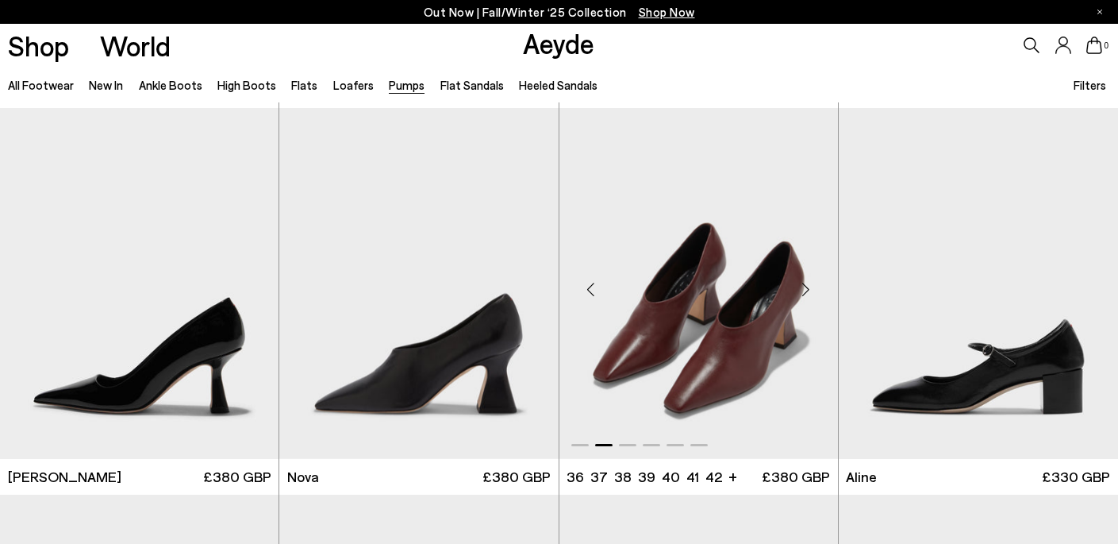
click at [796, 283] on div "Next slide" at bounding box center [806, 290] width 48 height 48
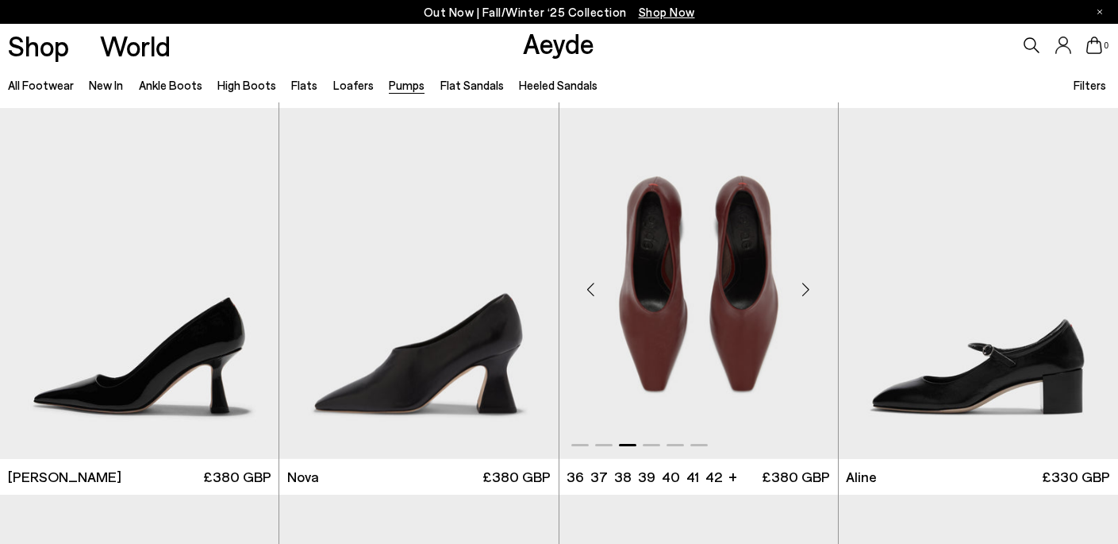
click at [796, 283] on div "Next slide" at bounding box center [806, 290] width 48 height 48
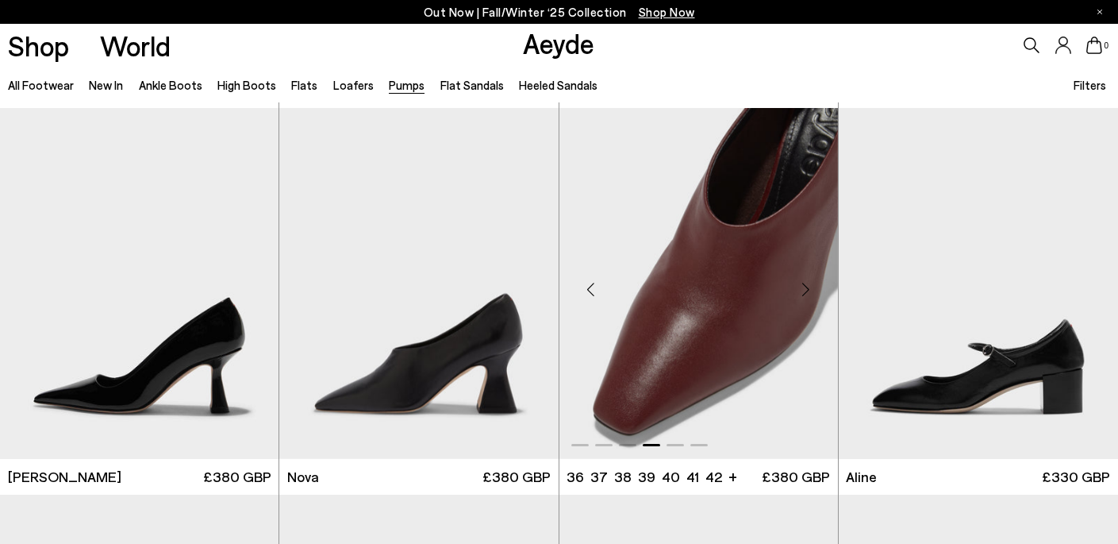
click at [796, 283] on div "Next slide" at bounding box center [806, 290] width 48 height 48
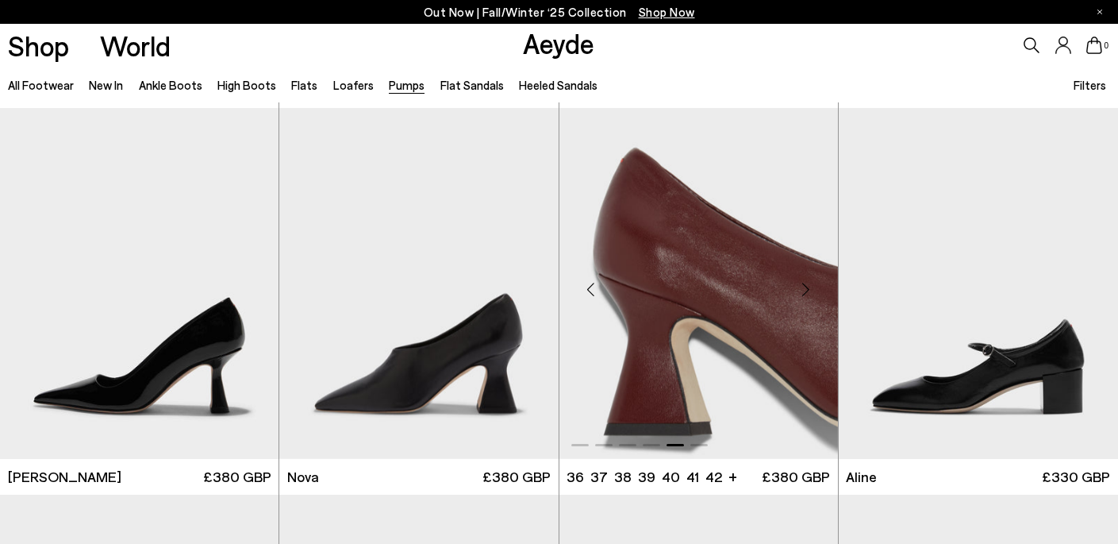
click at [796, 283] on div "Next slide" at bounding box center [806, 290] width 48 height 48
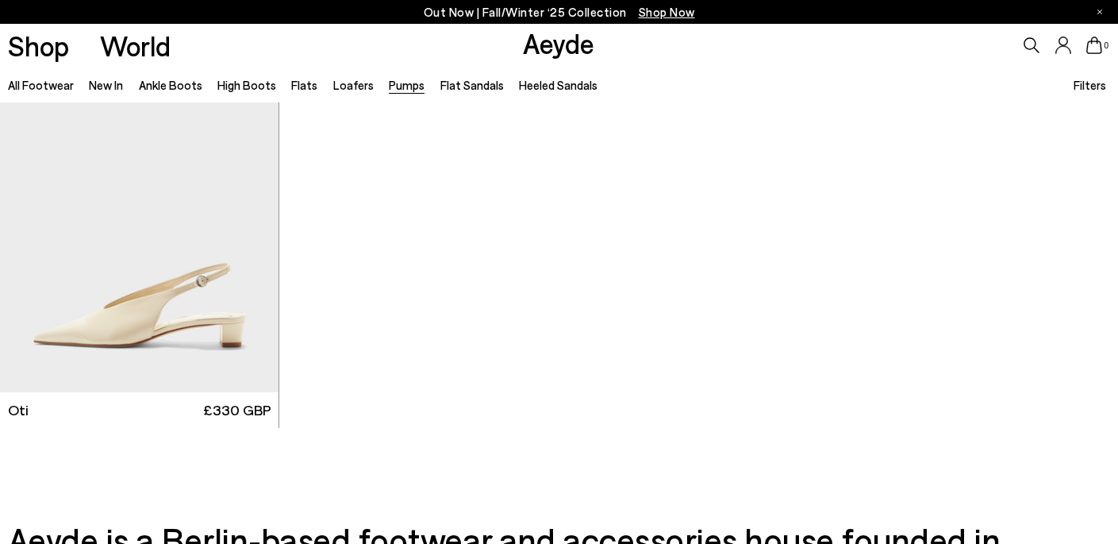
scroll to position [7032, 0]
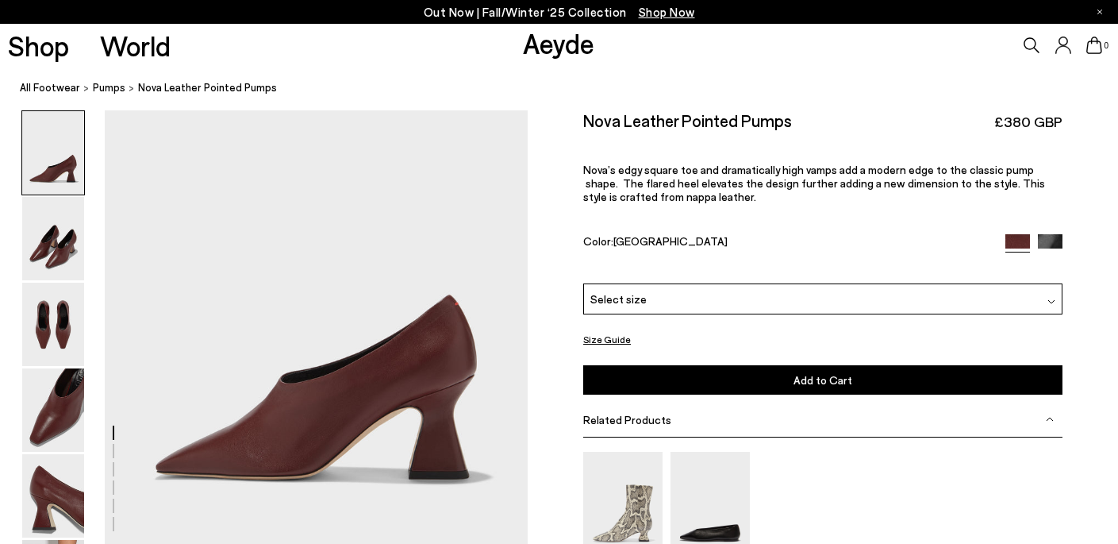
scroll to position [90, 0]
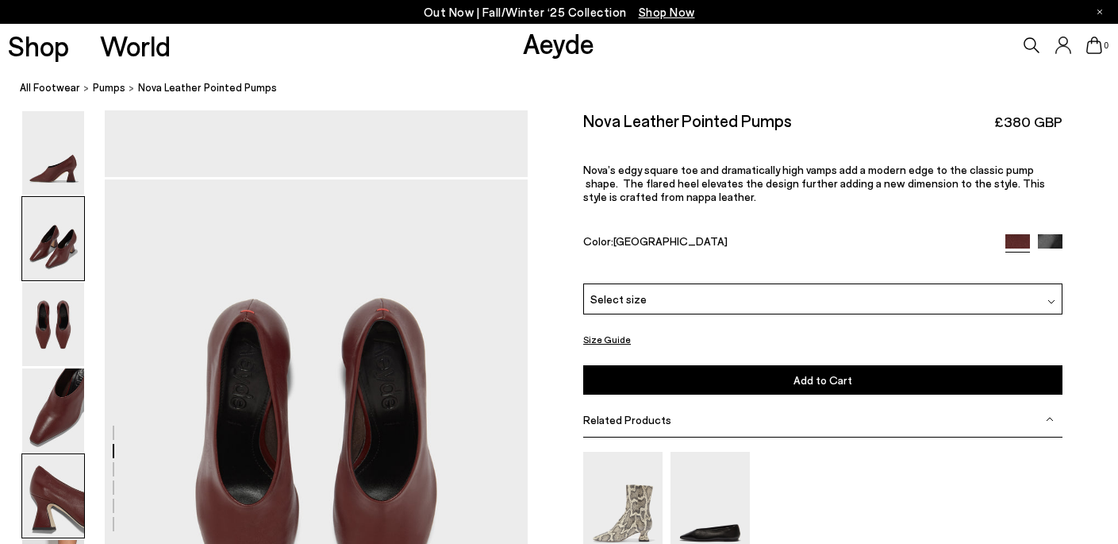
click at [55, 503] on img at bounding box center [53, 495] width 62 height 83
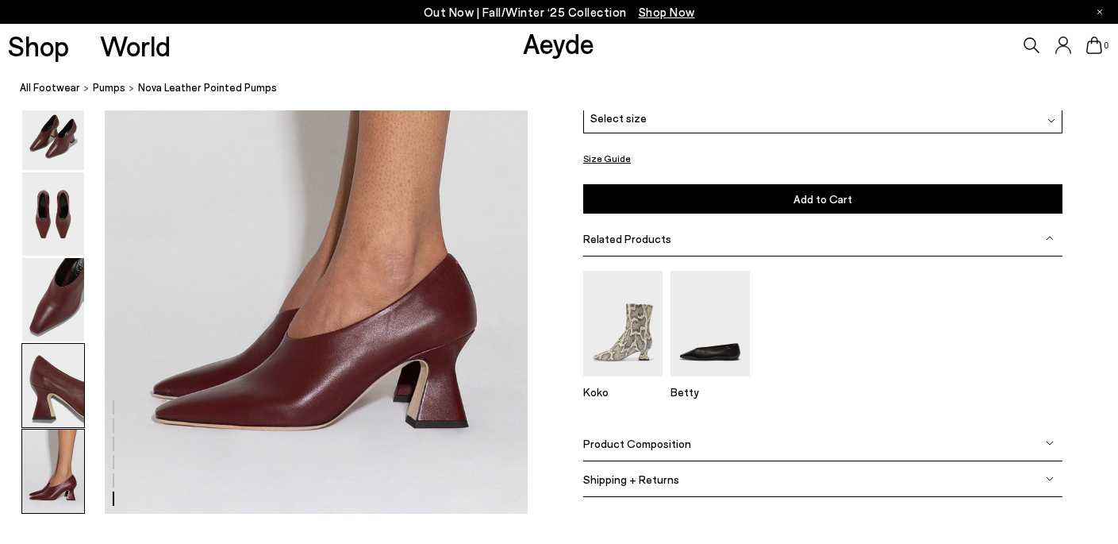
scroll to position [2862, 0]
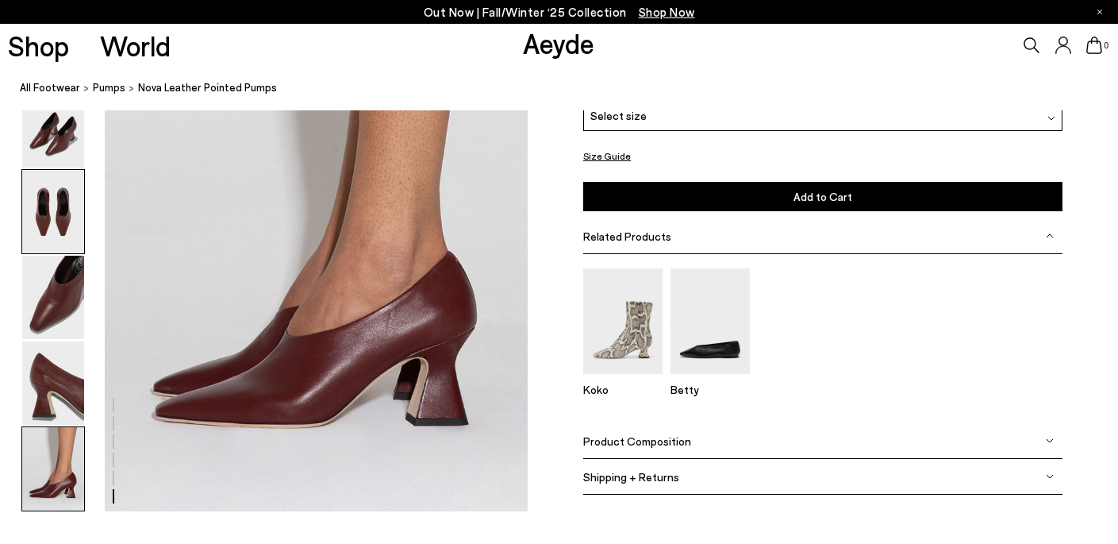
click at [56, 233] on img at bounding box center [53, 211] width 62 height 83
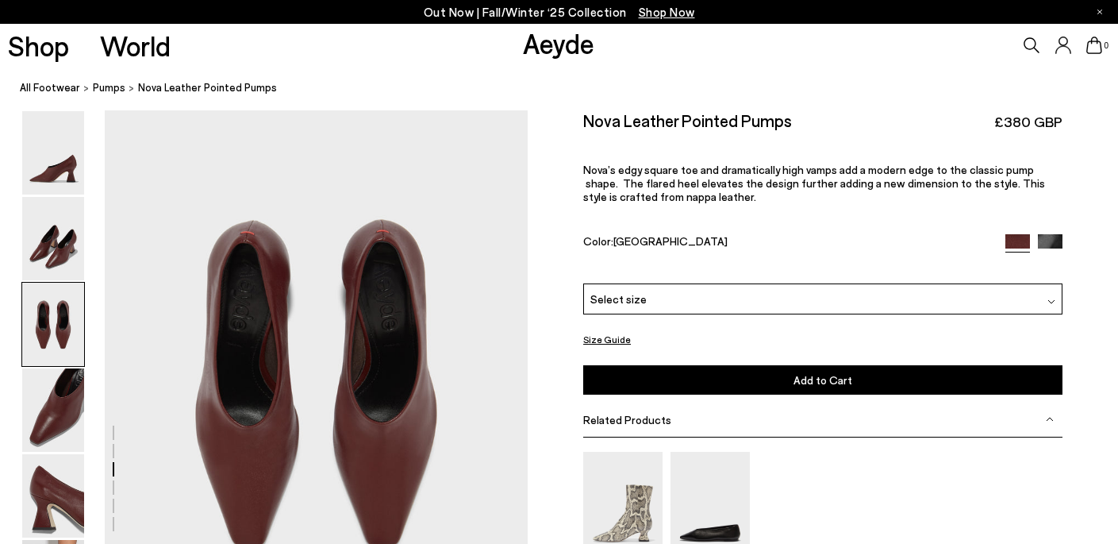
scroll to position [1003, 0]
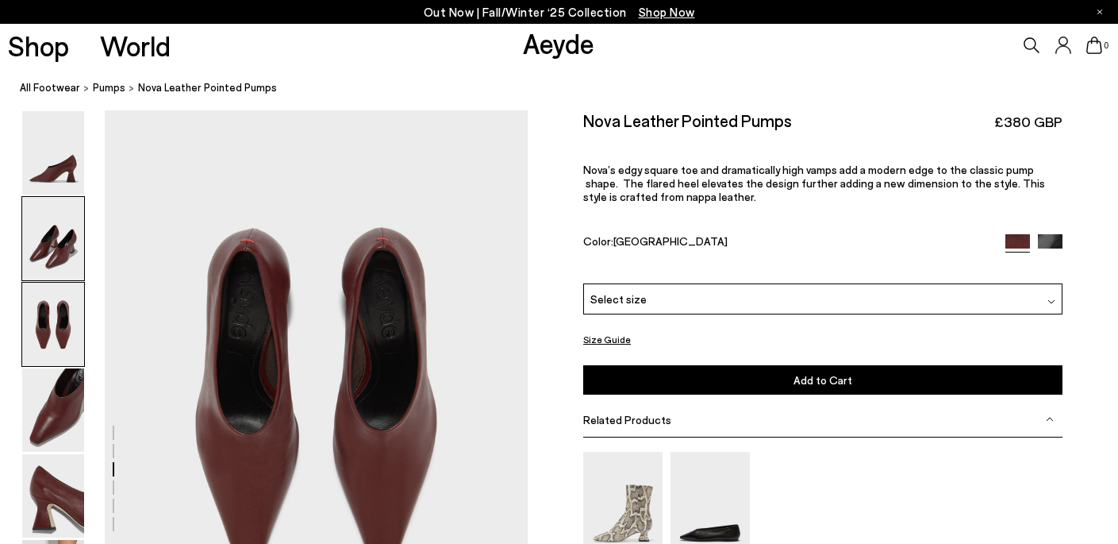
click at [54, 240] on img at bounding box center [53, 238] width 62 height 83
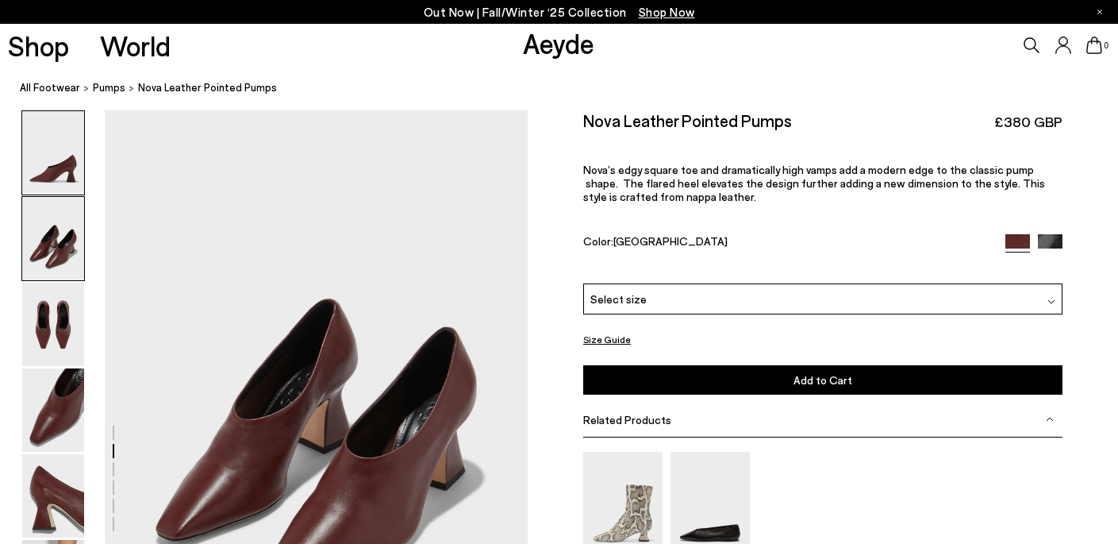
click at [57, 171] on img at bounding box center [53, 152] width 62 height 83
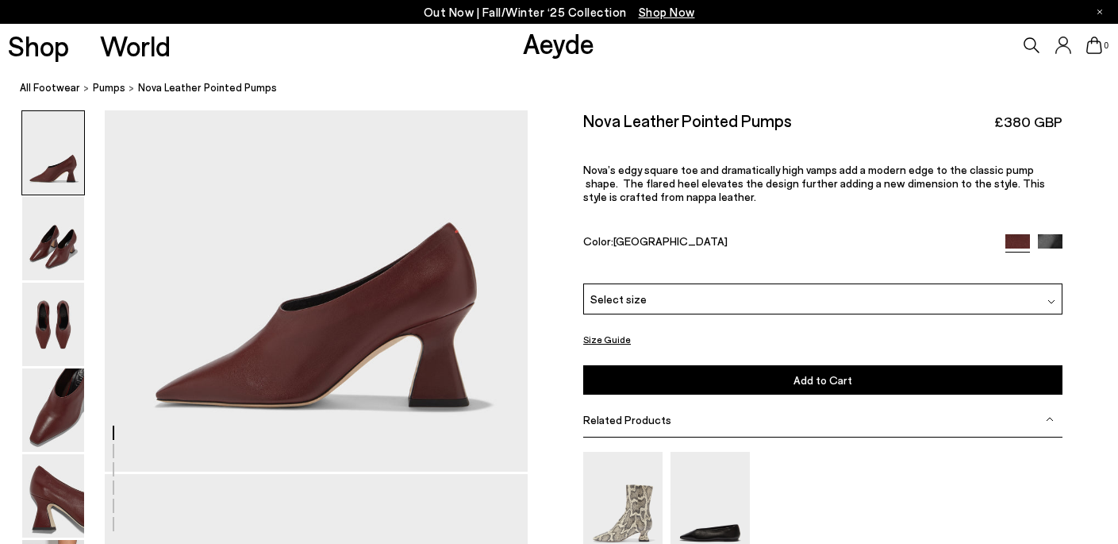
scroll to position [84, 0]
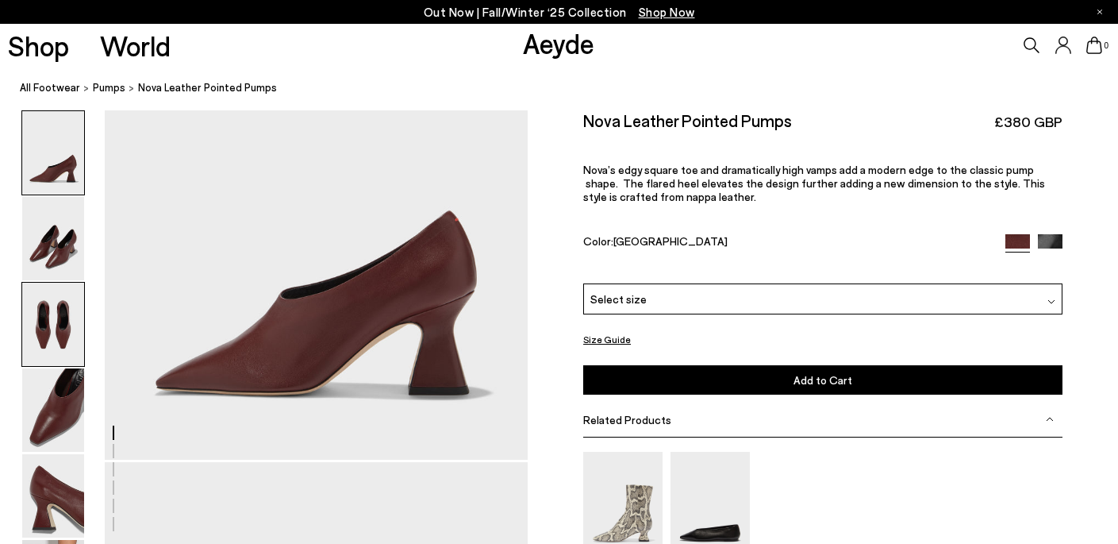
click at [61, 310] on img at bounding box center [53, 323] width 62 height 83
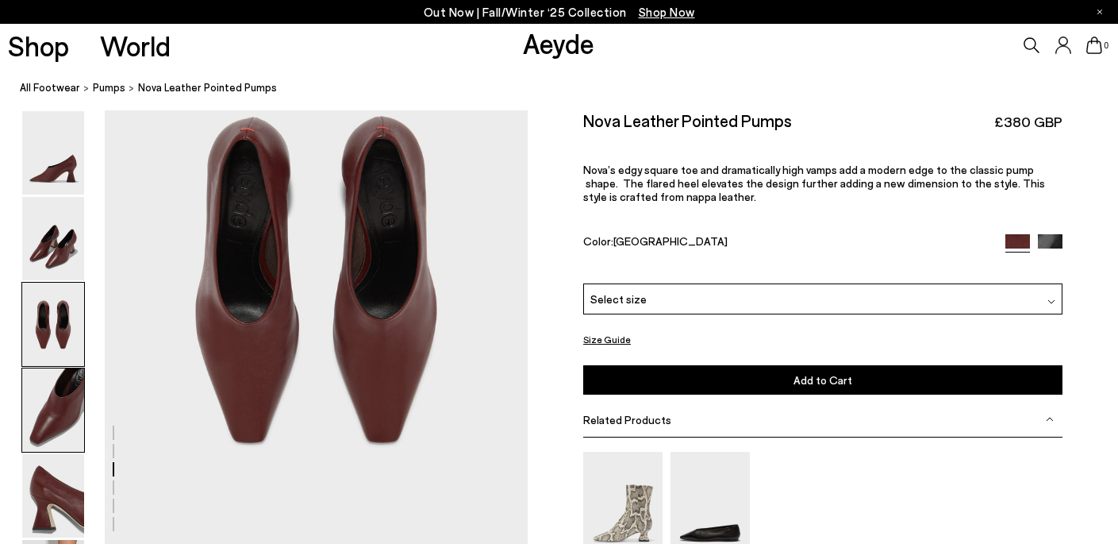
click at [67, 373] on img at bounding box center [53, 409] width 62 height 83
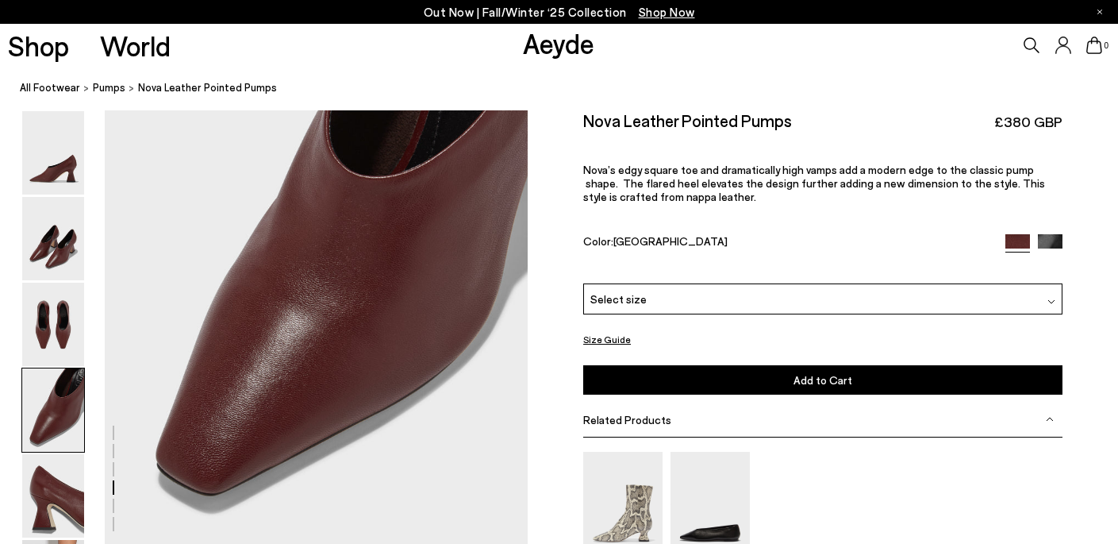
scroll to position [1696, 0]
click at [61, 477] on img at bounding box center [53, 495] width 62 height 83
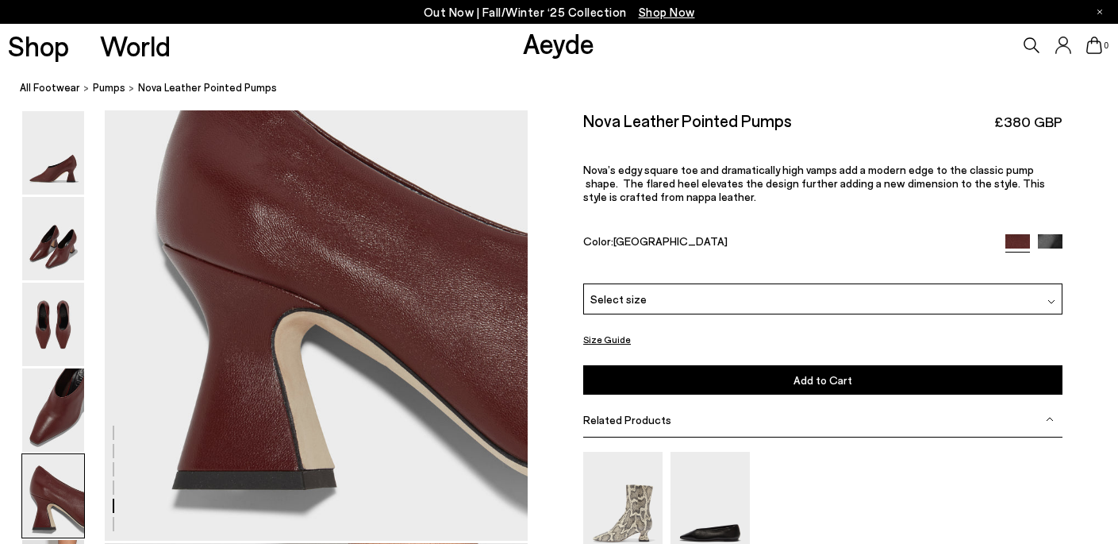
scroll to position [2316, 0]
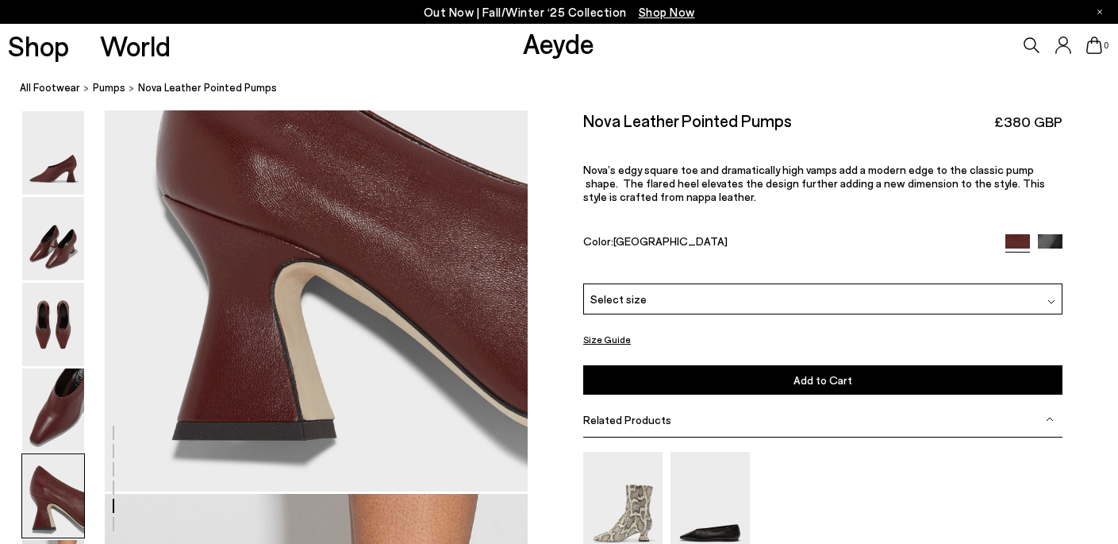
click at [633, 309] on div "Select size" at bounding box center [822, 298] width 479 height 31
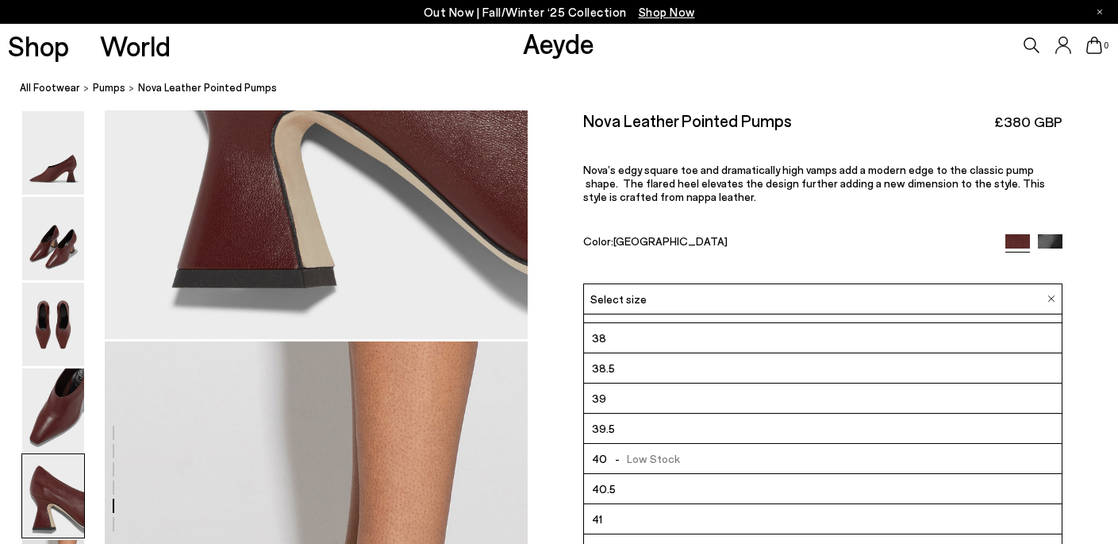
scroll to position [90, 0]
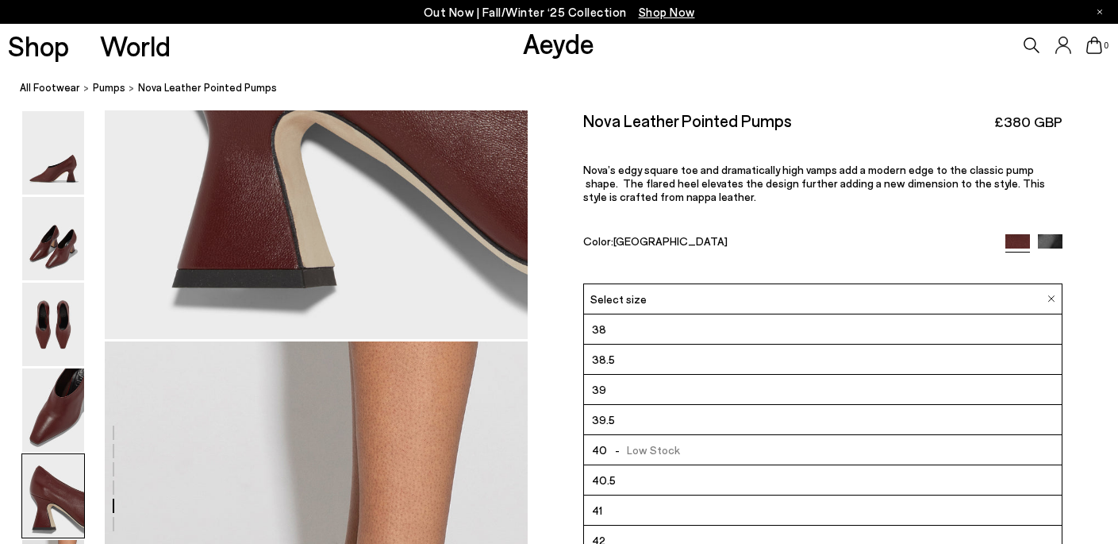
click at [655, 517] on li "41" at bounding box center [823, 510] width 478 height 30
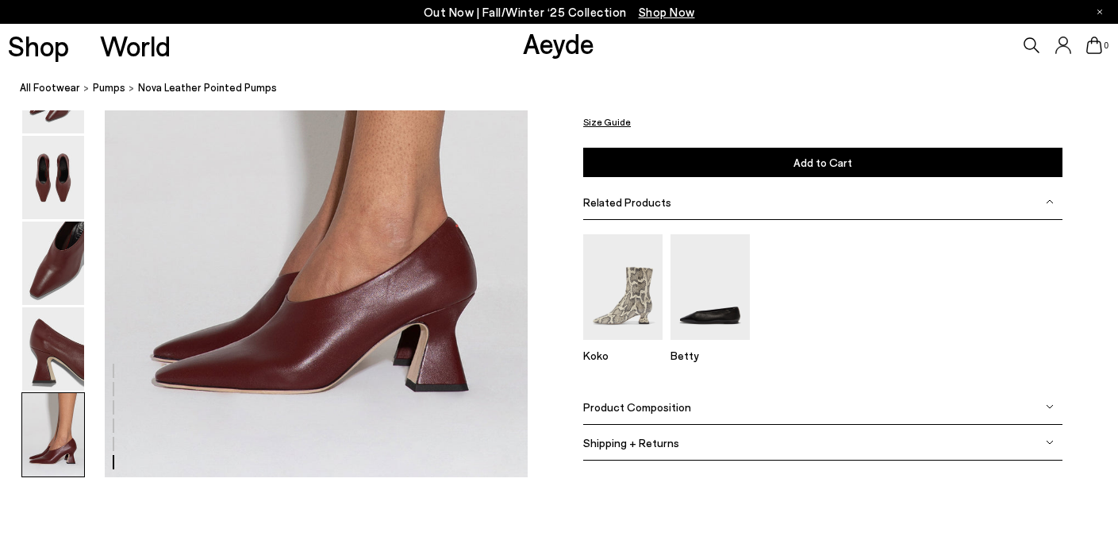
scroll to position [2902, 0]
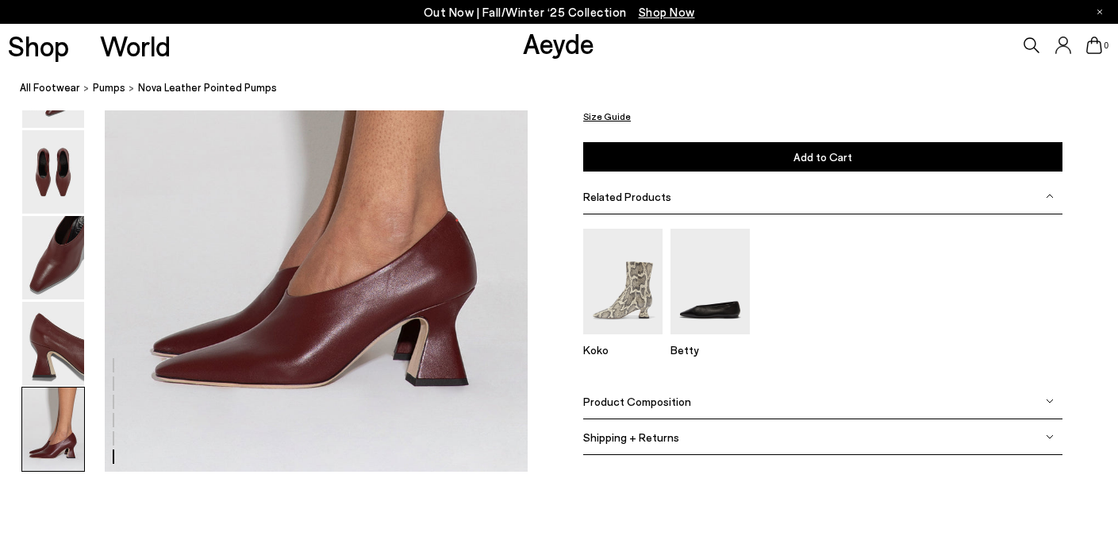
click at [797, 403] on div "Product Composition" at bounding box center [822, 401] width 479 height 36
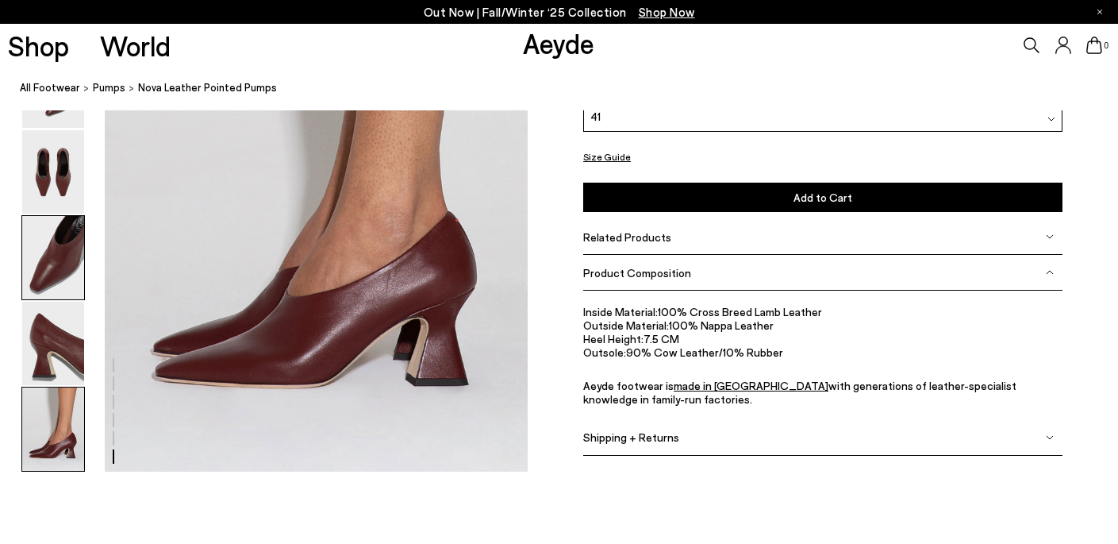
click at [54, 264] on img at bounding box center [53, 257] width 62 height 83
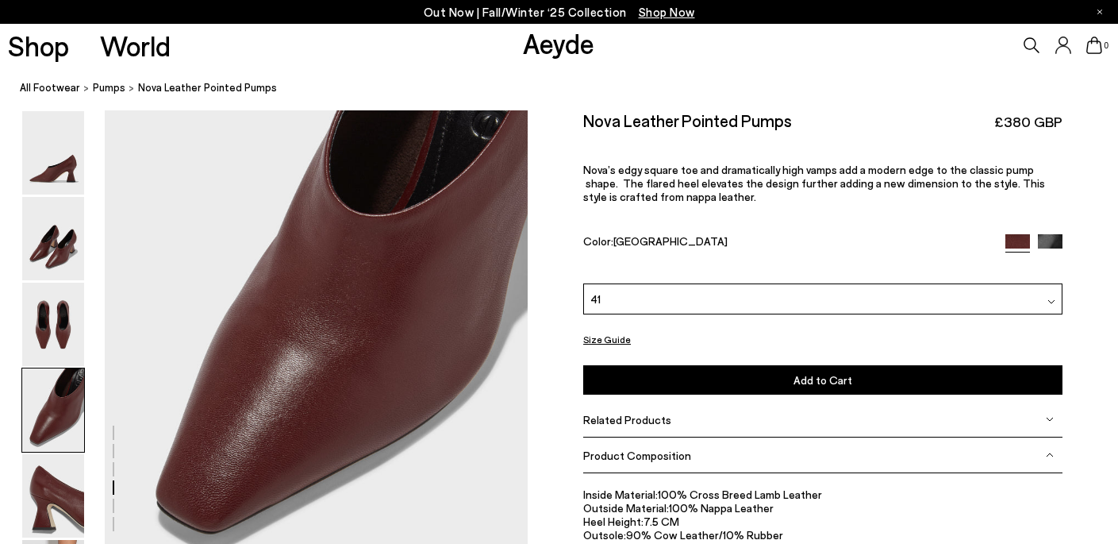
scroll to position [1662, 0]
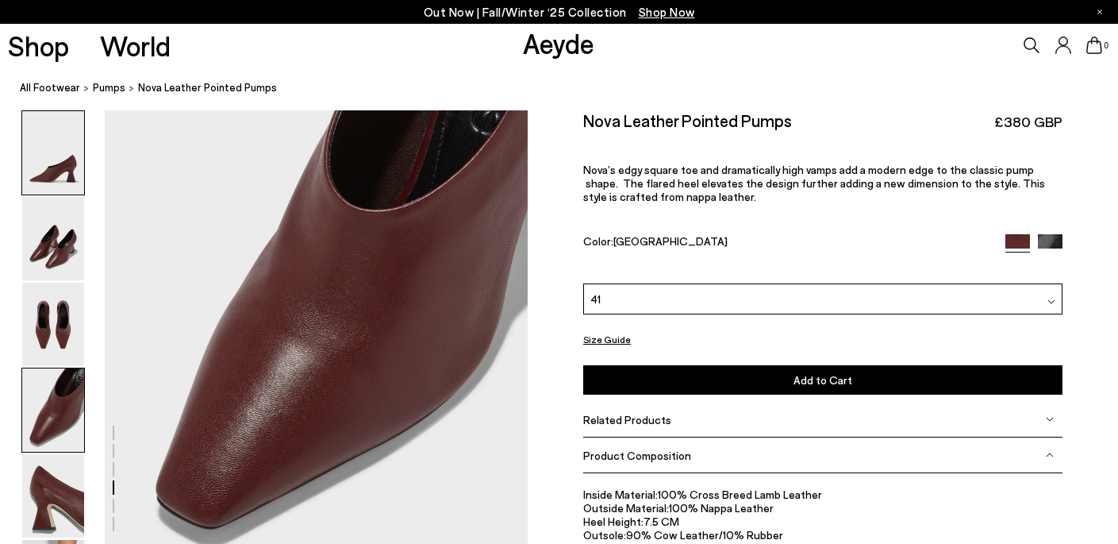
click at [67, 158] on img at bounding box center [53, 152] width 62 height 83
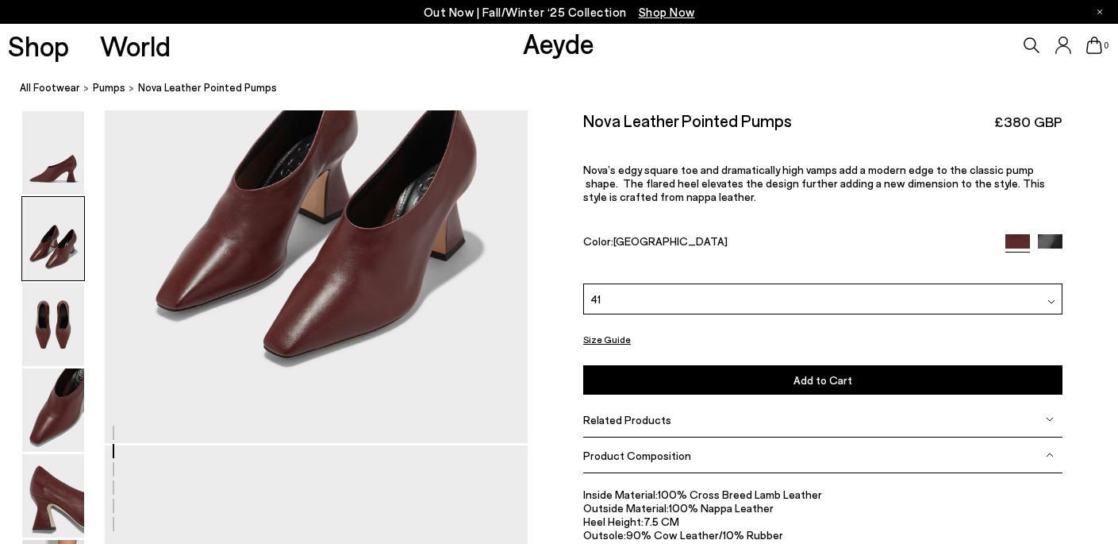
scroll to position [660, 0]
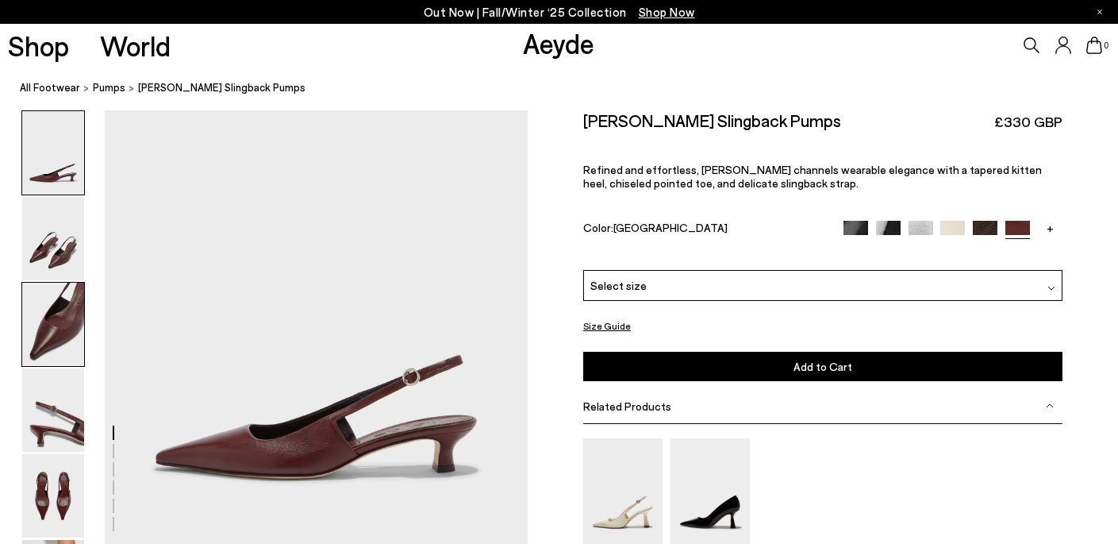
click at [69, 286] on img at bounding box center [53, 323] width 62 height 83
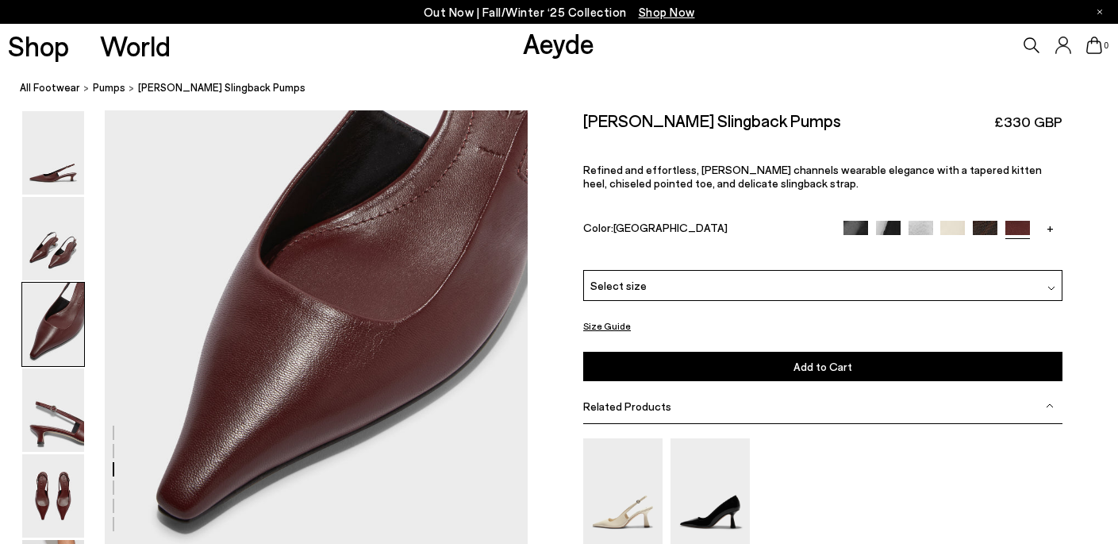
click at [76, 363] on img at bounding box center [53, 323] width 62 height 83
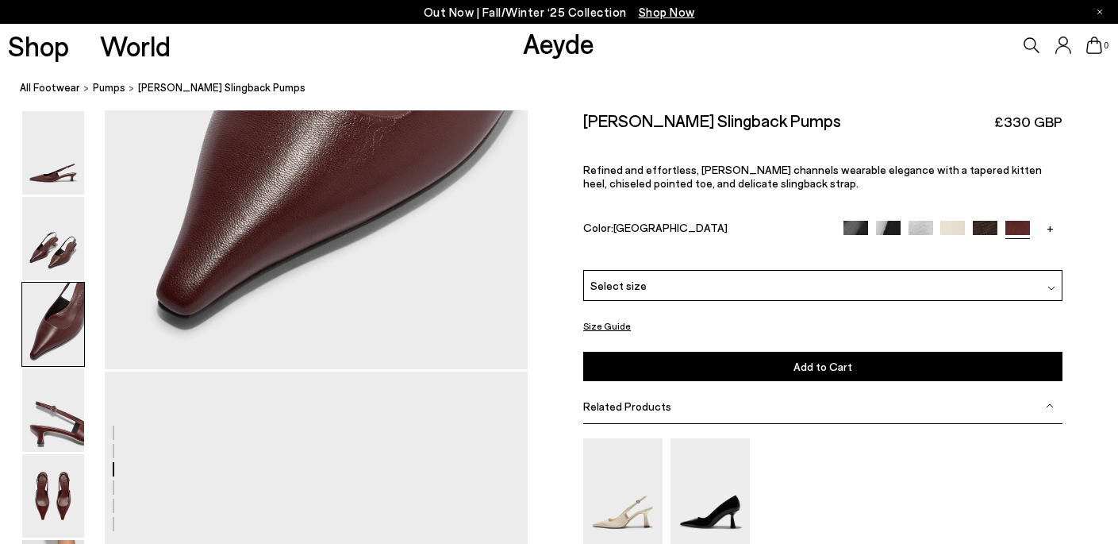
scroll to position [1302, 0]
